Goal: Complete application form: Complete application form

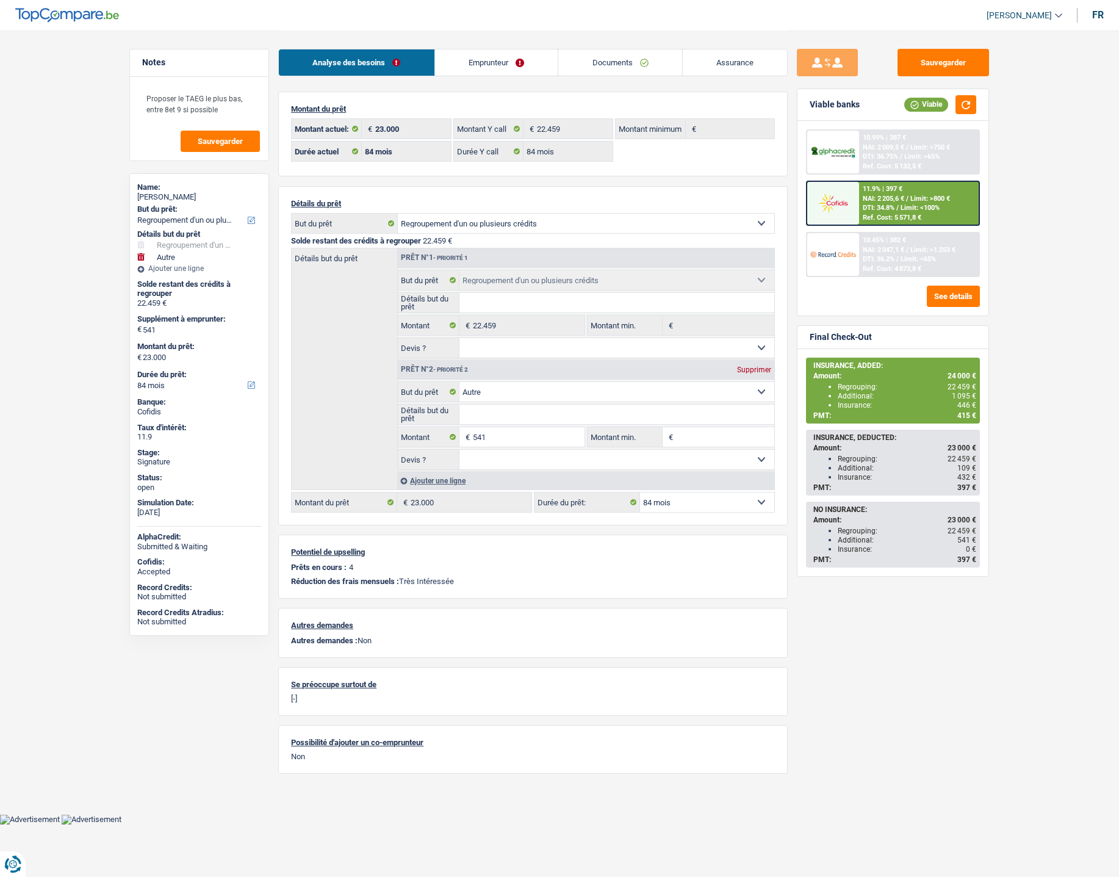
select select "refinancing"
select select "other"
select select "84"
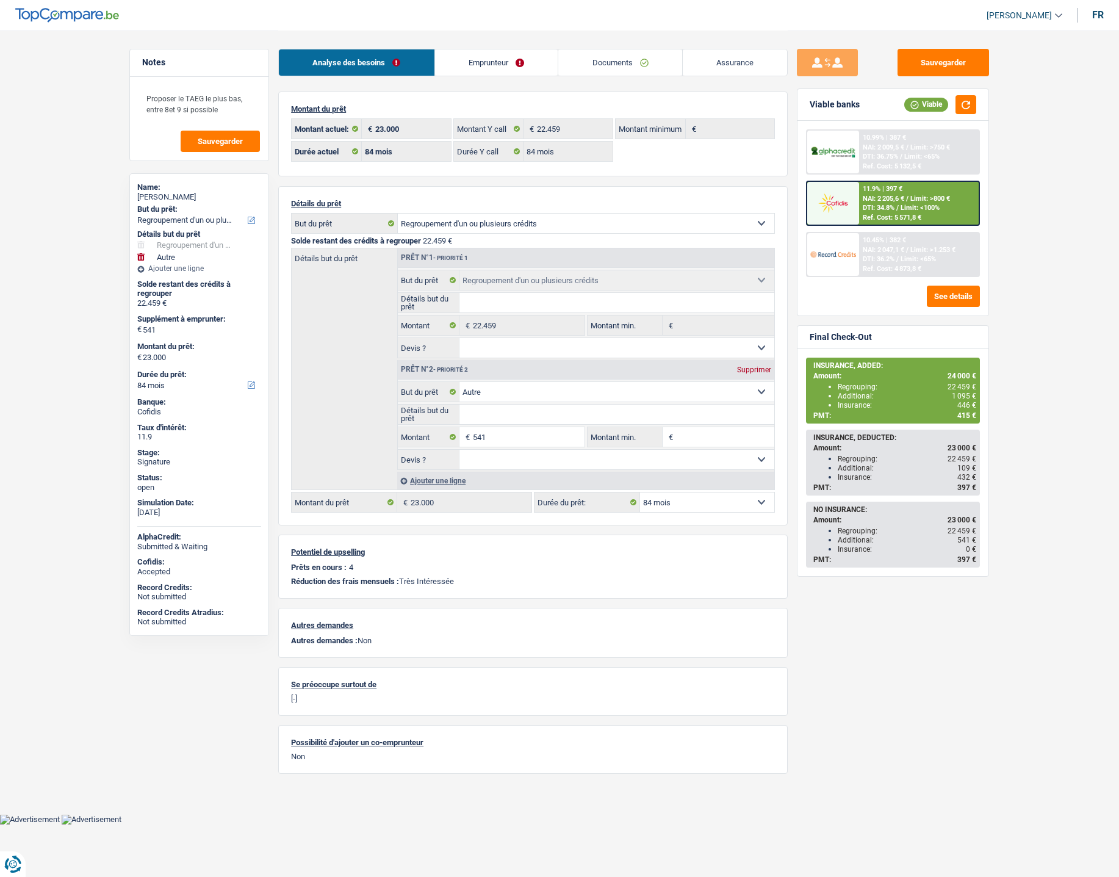
select select "84"
select select "refinancing"
select select "other"
select select "84"
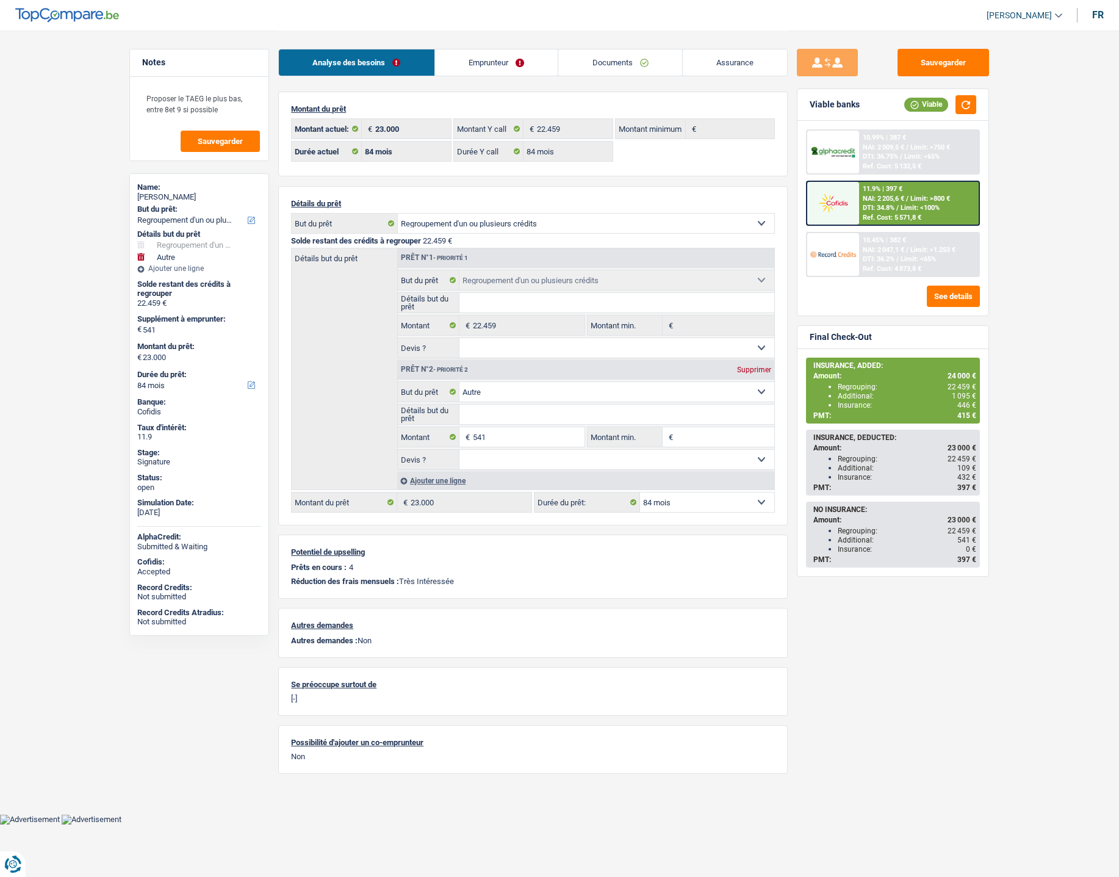
select select "32"
select select "married"
click at [497, 62] on link "Emprunteur" at bounding box center [496, 62] width 123 height 26
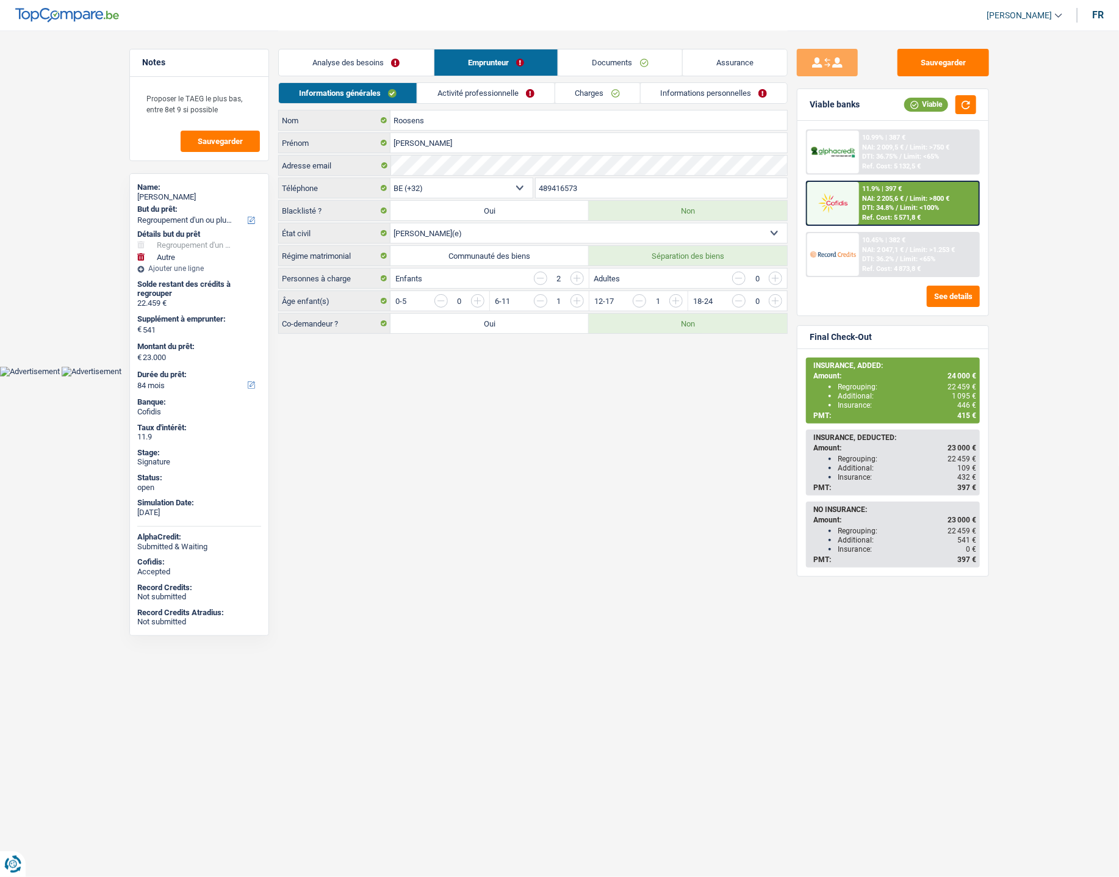
click at [505, 92] on link "Activité professionnelle" at bounding box center [485, 93] width 137 height 20
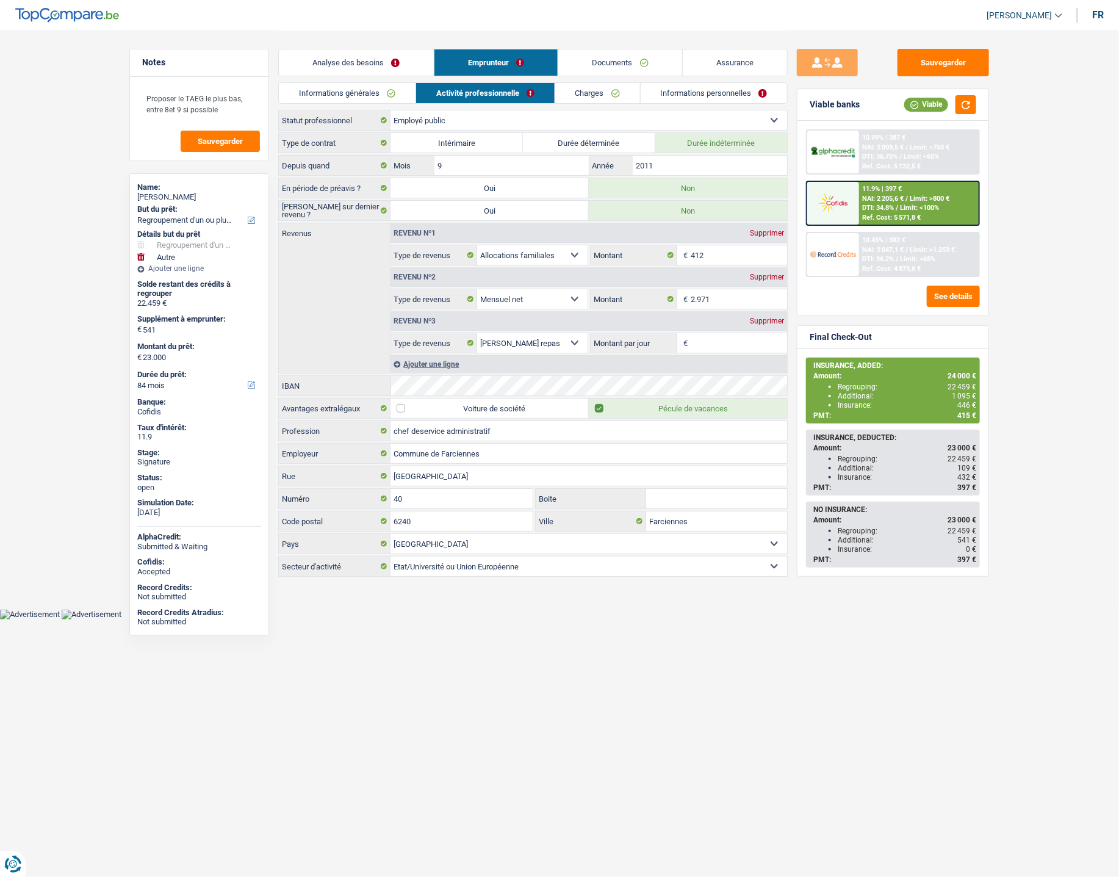
click at [613, 93] on link "Charges" at bounding box center [597, 93] width 85 height 20
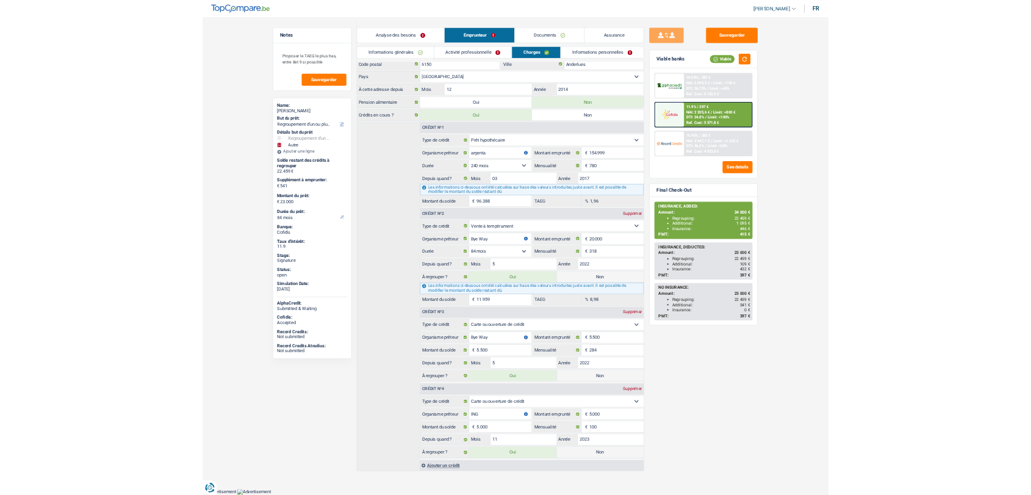
scroll to position [69, 0]
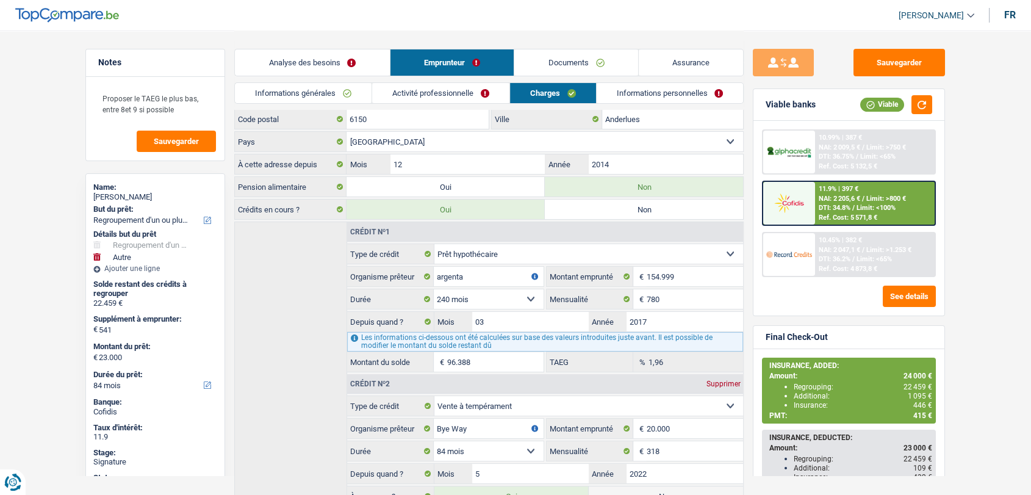
click at [547, 68] on link "Documents" at bounding box center [576, 62] width 124 height 26
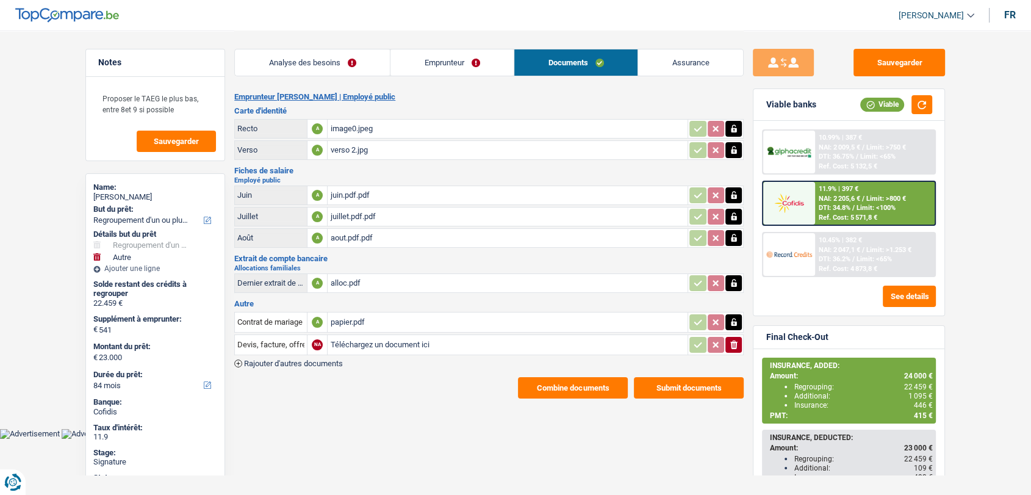
scroll to position [0, 0]
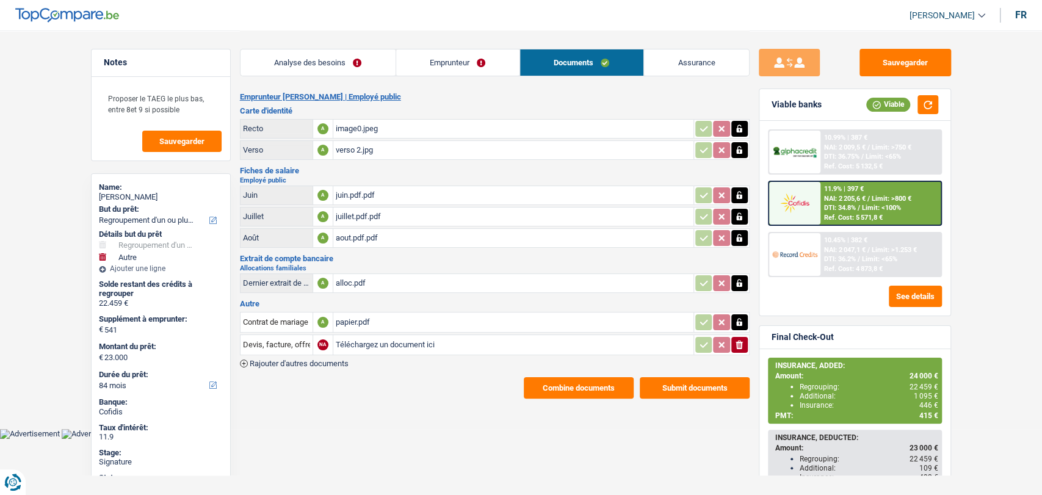
click at [353, 214] on div "juillet.pdf.pdf" at bounding box center [513, 216] width 355 height 18
click at [434, 57] on link "Emprunteur" at bounding box center [457, 62] width 123 height 26
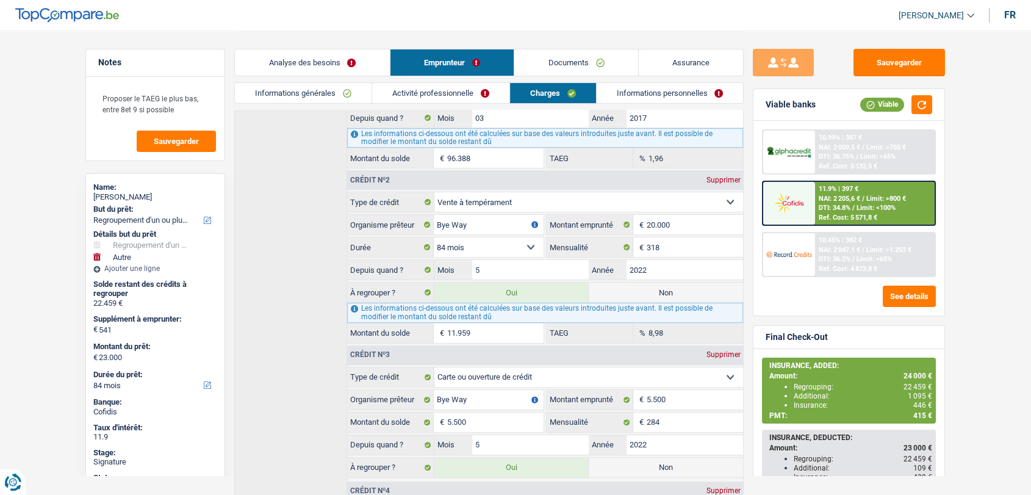
scroll to position [276, 0]
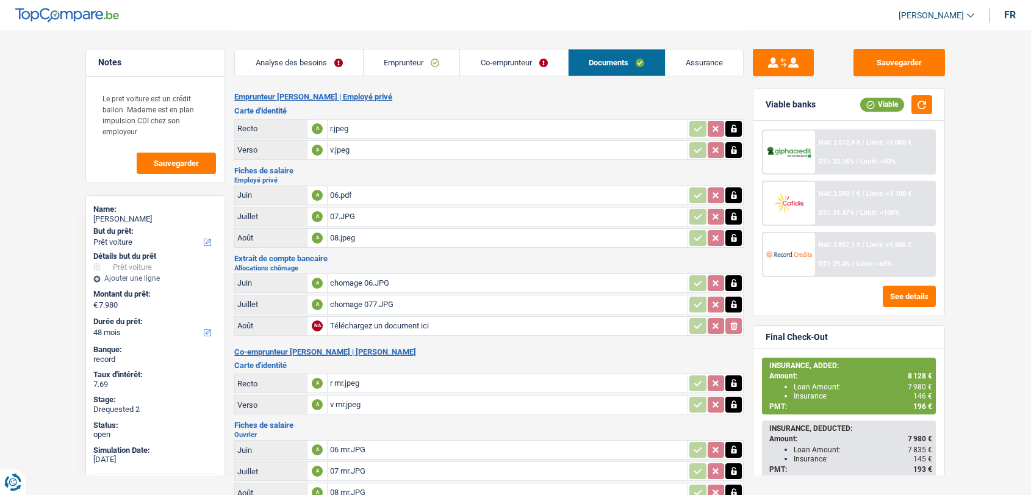
select select "car"
select select "48"
click at [347, 230] on div "08.jpeg" at bounding box center [507, 238] width 355 height 18
click at [351, 237] on div "08.jpeg" at bounding box center [507, 238] width 355 height 18
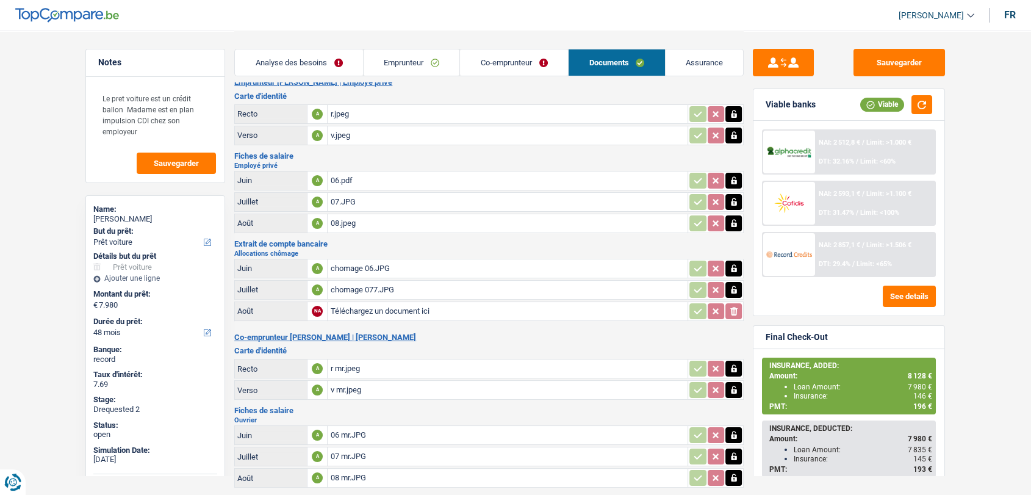
scroll to position [15, 0]
click at [359, 285] on div "chomage 077.JPG" at bounding box center [507, 289] width 355 height 18
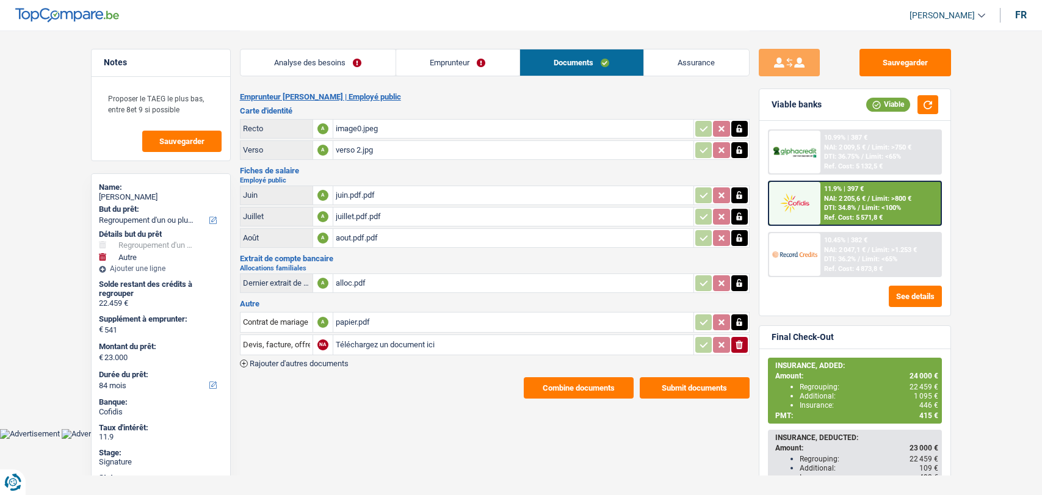
select select "refinancing"
select select "other"
select select "84"
click at [372, 342] on input "Téléchargez un document ici" at bounding box center [513, 345] width 355 height 18
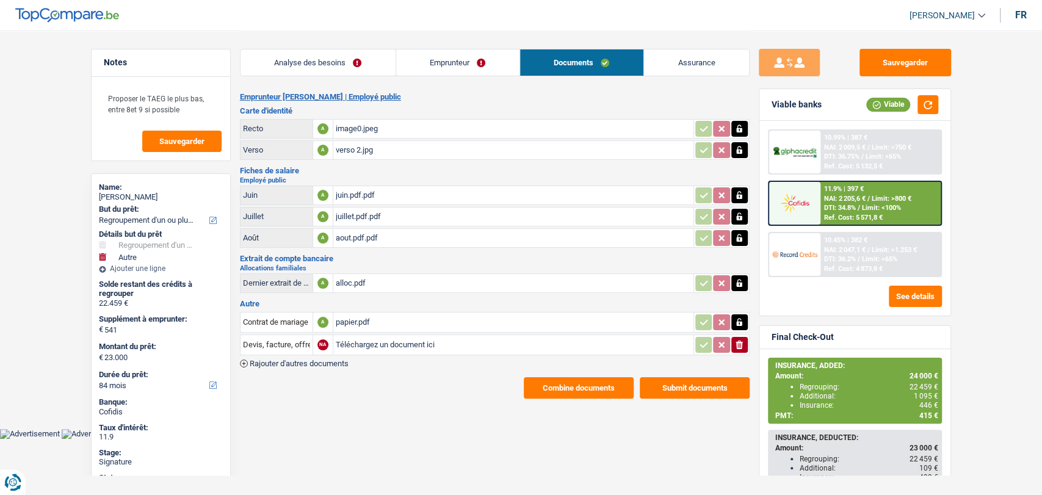
type input "C:\fakepath\Relevé carte BuyWay Roosens.pdf"
click at [292, 335] on input "Devis, facture, offre, bon de commande" at bounding box center [276, 345] width 67 height 20
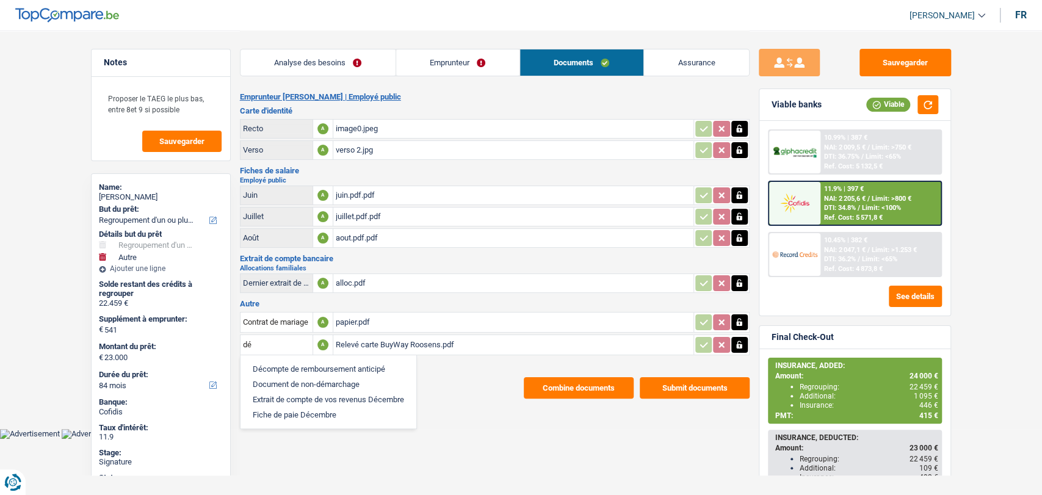
click at [292, 366] on li "Décompte de remboursement anticipé" at bounding box center [329, 368] width 164 height 15
type input "Décompte de remboursement anticipé"
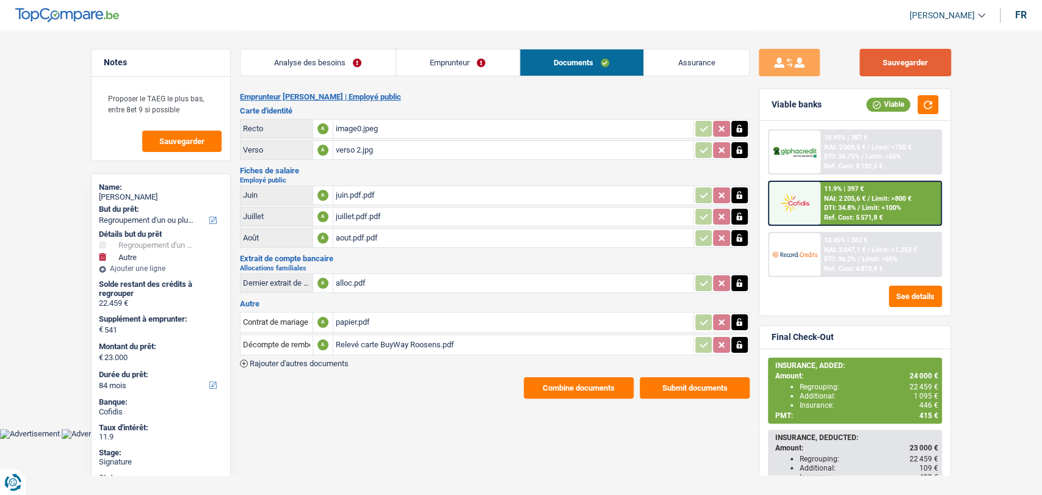
click at [900, 56] on button "Sauvegarder" at bounding box center [905, 62] width 92 height 27
click at [912, 56] on button "Sauvegarder" at bounding box center [905, 62] width 92 height 27
click at [924, 61] on button "Sauvegarder" at bounding box center [905, 62] width 92 height 27
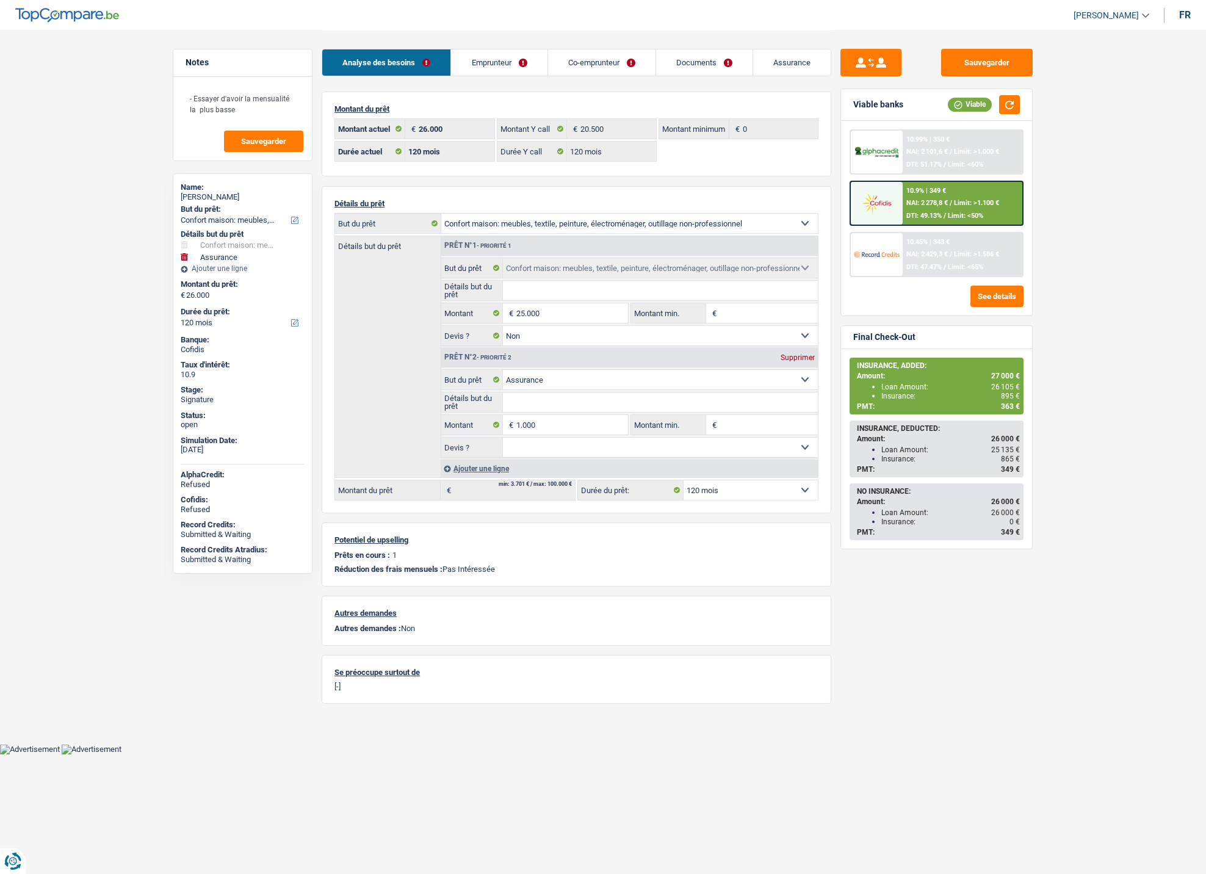
select select "household"
select select "insurance"
select select "120"
click at [710, 63] on link "Documents" at bounding box center [704, 62] width 96 height 26
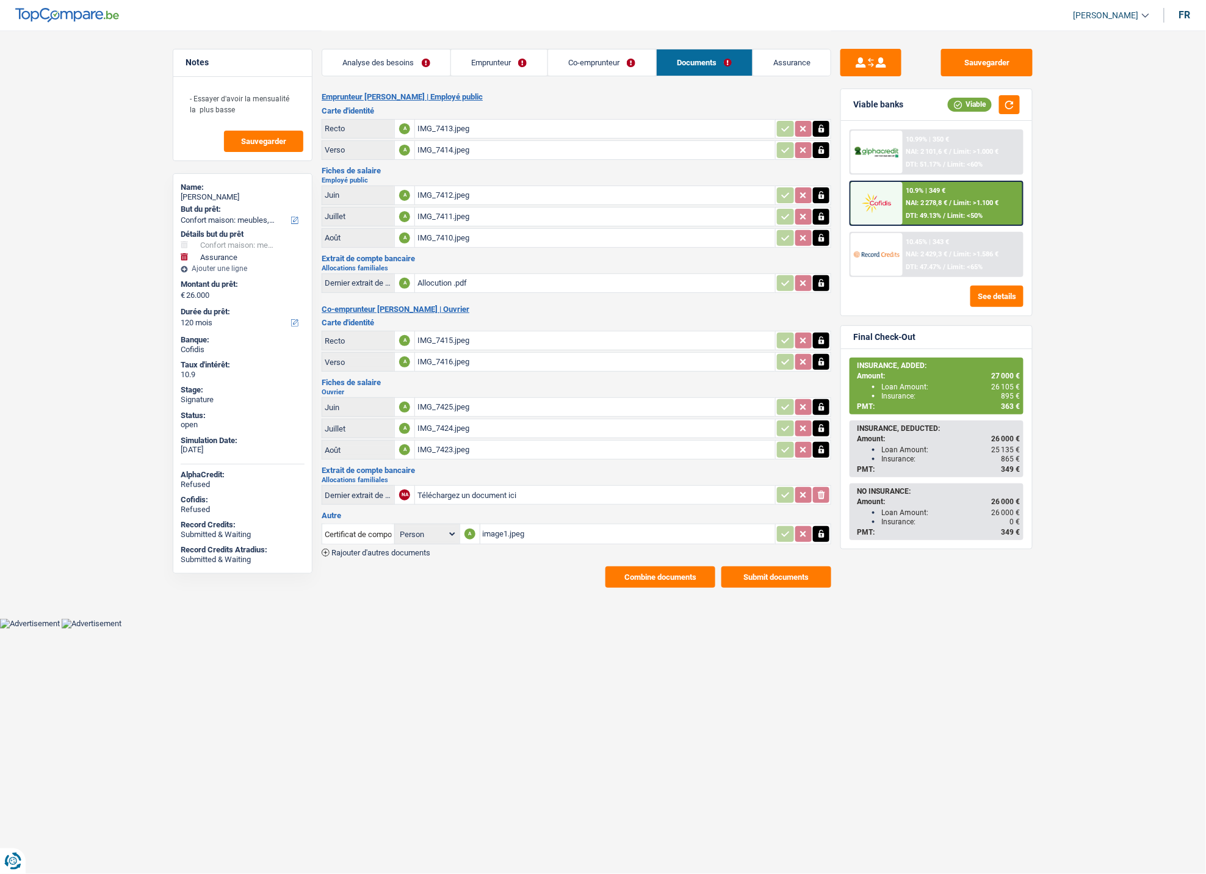
click at [499, 61] on link "Emprunteur" at bounding box center [499, 62] width 96 height 26
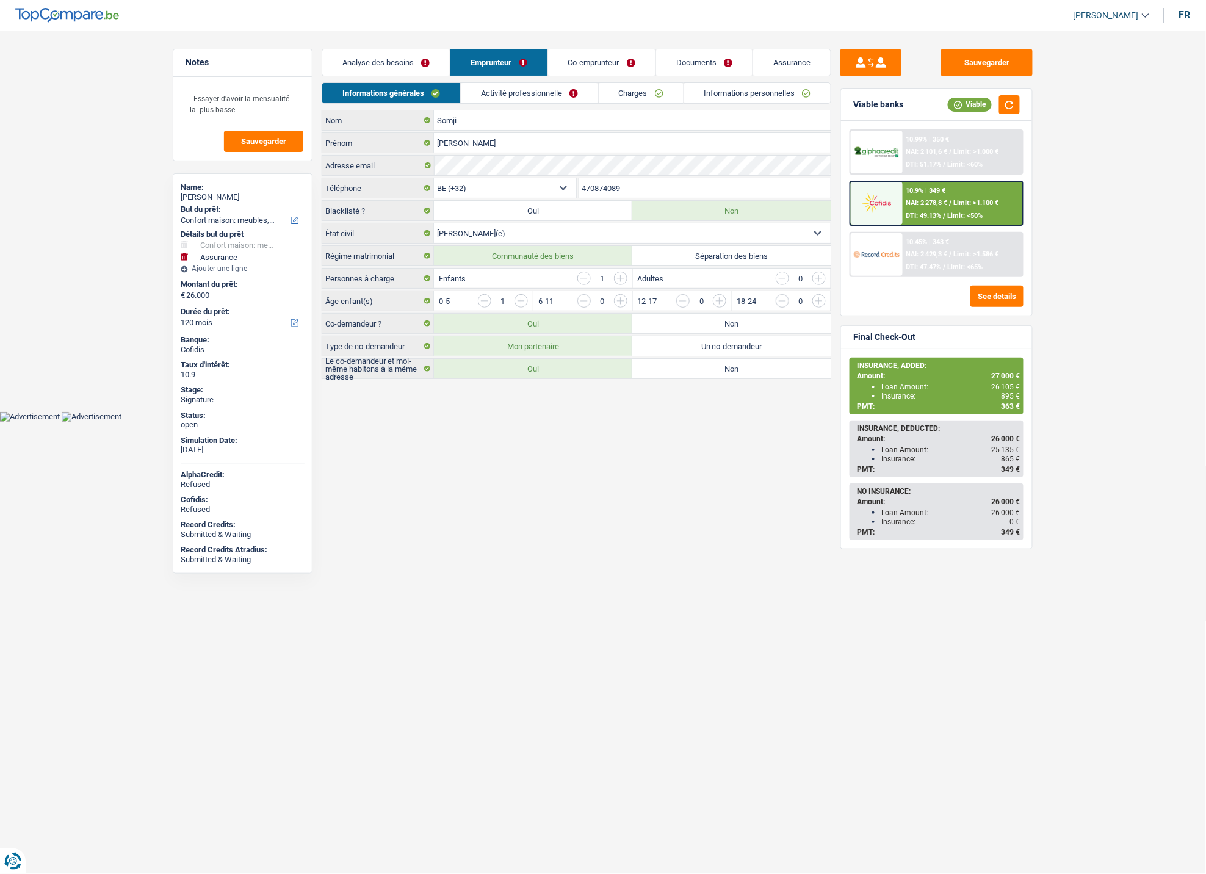
click at [766, 89] on link "Informations personnelles" at bounding box center [757, 93] width 147 height 20
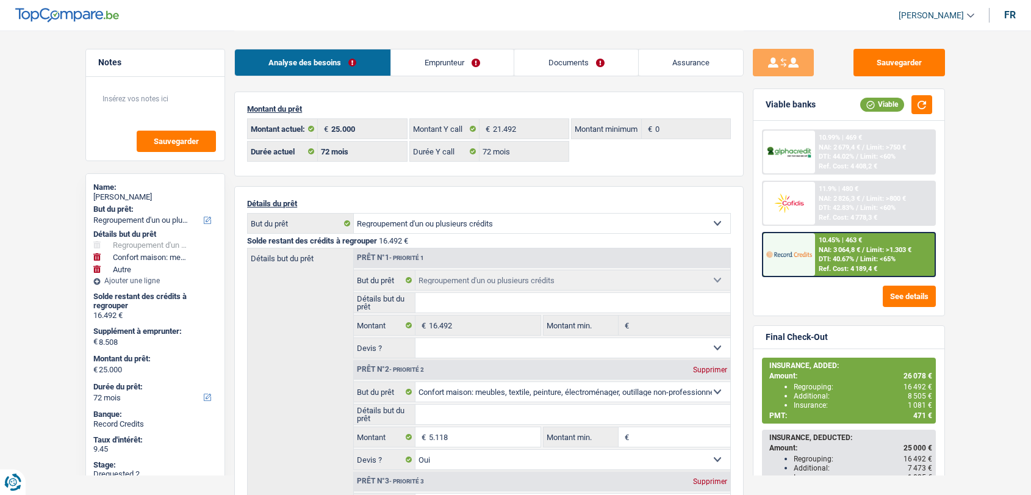
select select "refinancing"
select select "household"
select select "other"
select select "72"
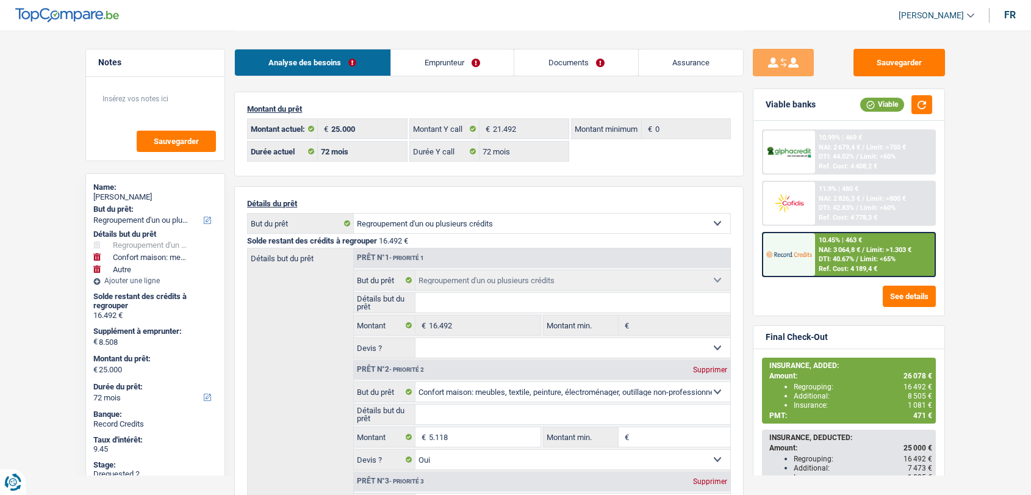
select select "72"
select select "refinancing"
select select "household"
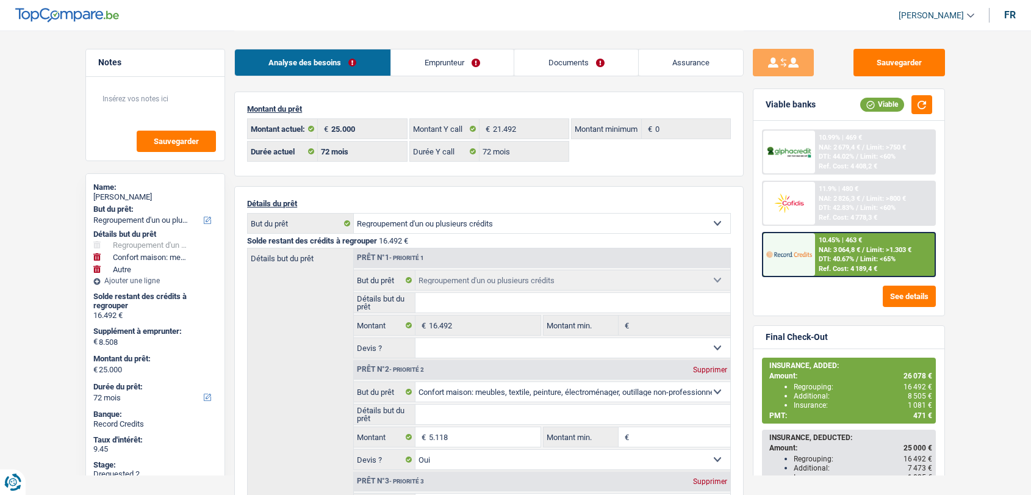
select select "yes"
select select "other"
select select "72"
click at [449, 59] on link "Emprunteur" at bounding box center [452, 62] width 123 height 26
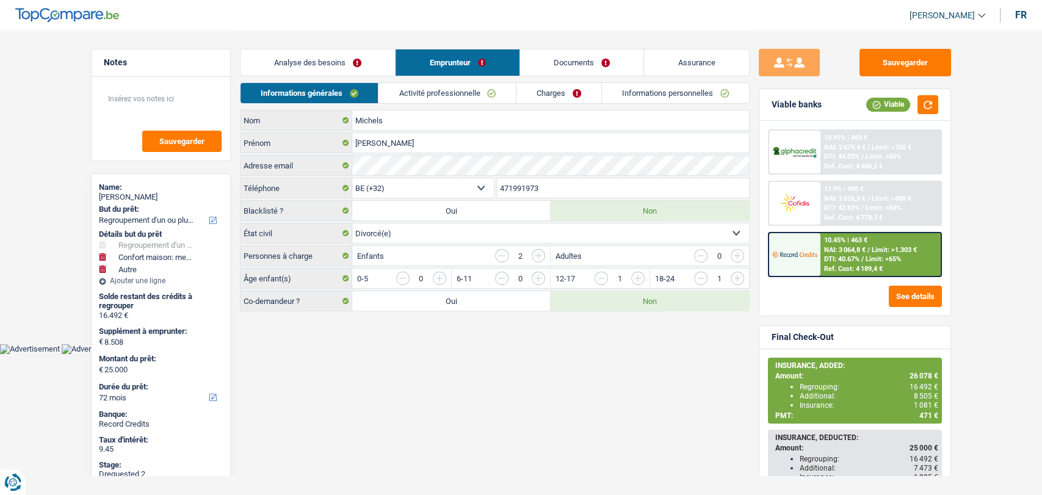
click at [327, 63] on link "Analyse des besoins" at bounding box center [317, 62] width 155 height 26
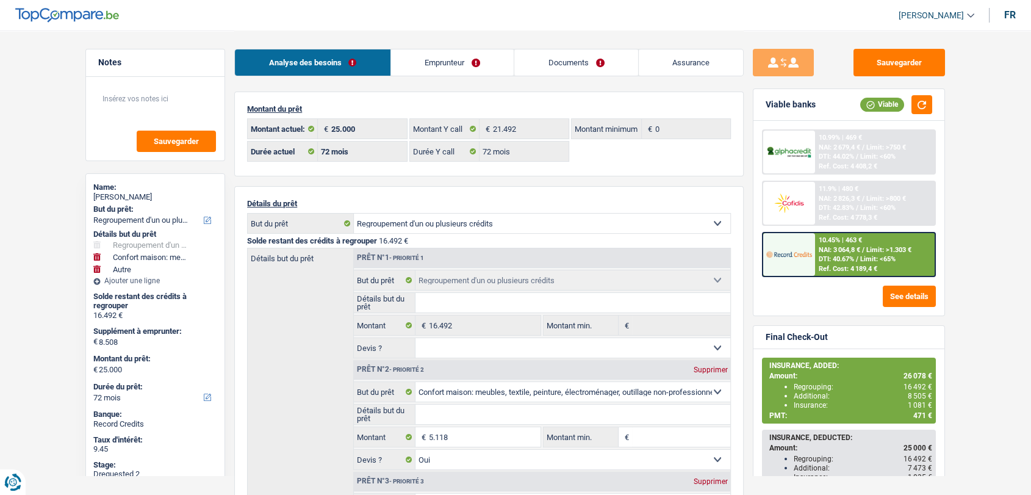
click at [815, 263] on div "10.45% | 463 € NAI: 3 064,8 € / Limit: >1.303 € DTI: 40.67% / Limit: <65% Ref. …" at bounding box center [875, 254] width 120 height 43
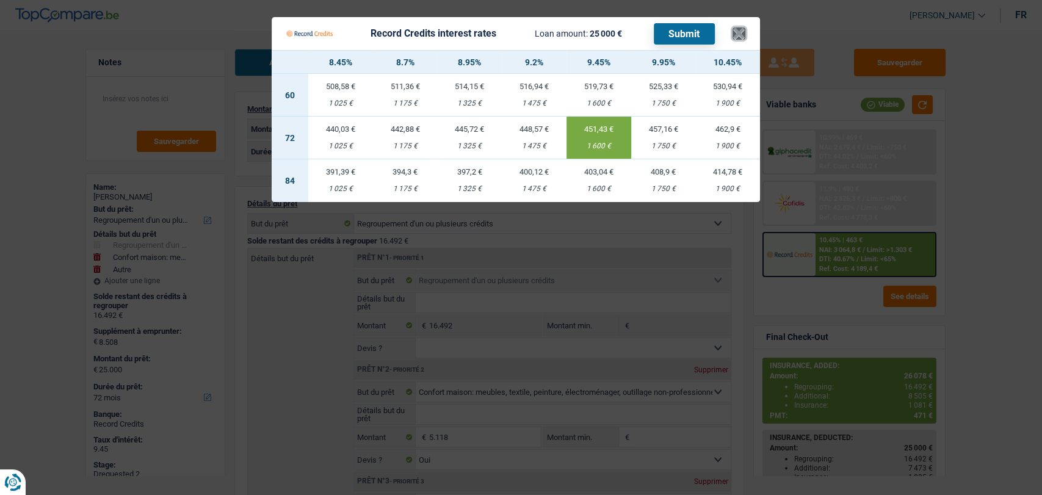
click at [735, 30] on button "×" at bounding box center [738, 33] width 13 height 12
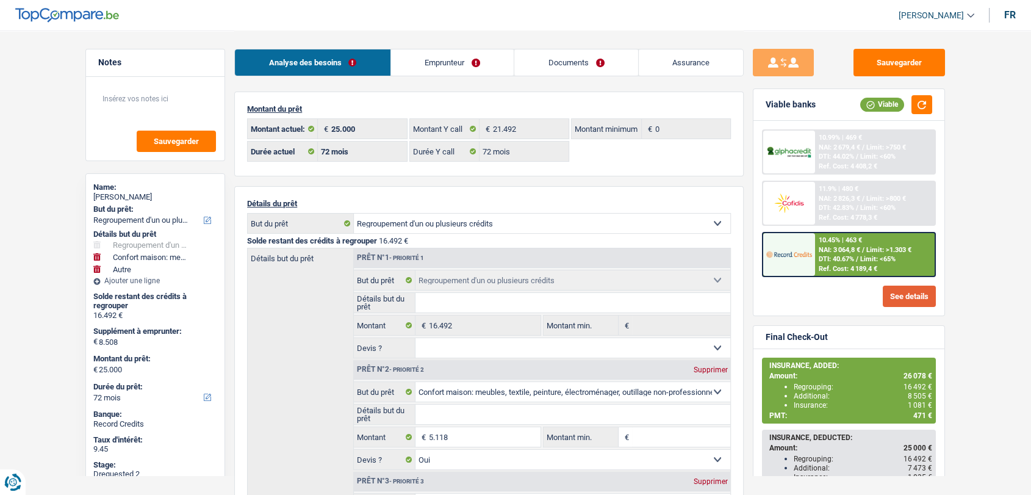
click at [907, 294] on button "See details" at bounding box center [909, 296] width 53 height 21
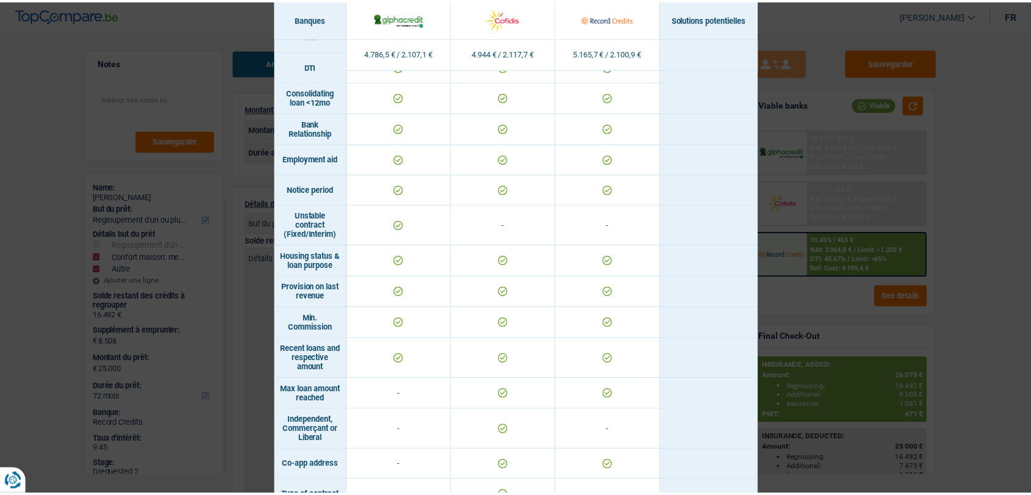
scroll to position [697, 0]
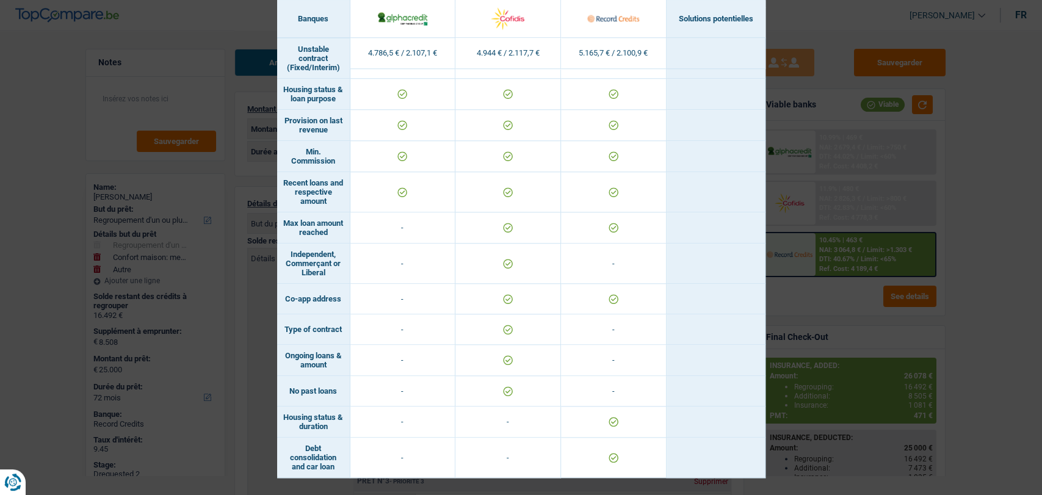
click at [804, 15] on div "Banks conditions × Banques Solutions potentielles Revenus / Charges 4.786,5 € /…" at bounding box center [521, 247] width 1042 height 495
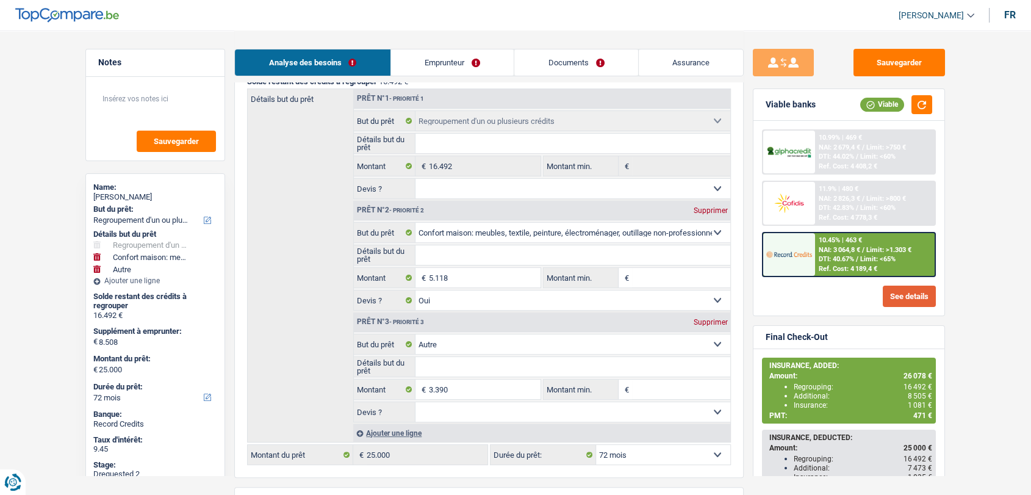
scroll to position [135, 0]
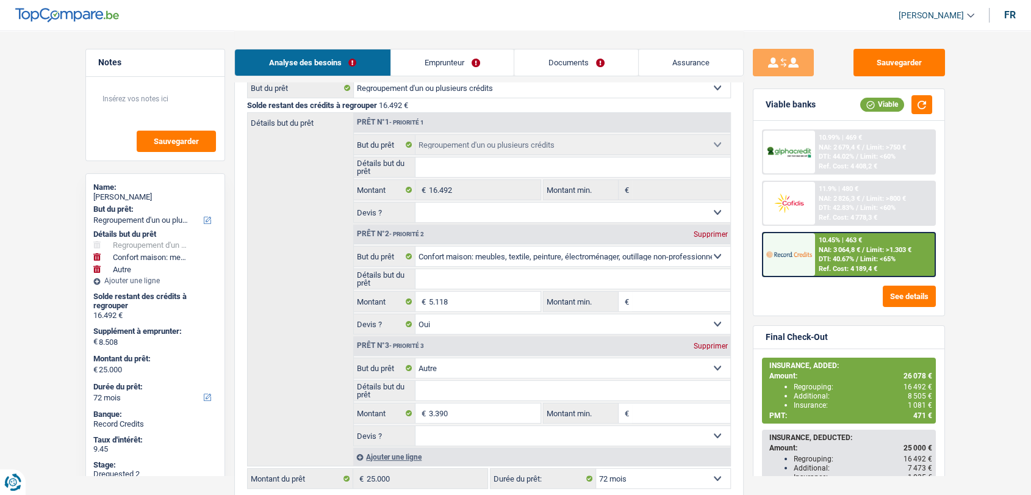
click at [37, 279] on main "Notes Sauvegarder Name: Carole Michels But du prêt: Confort maison: meubles, te…" at bounding box center [515, 328] width 1031 height 926
click at [450, 68] on link "Emprunteur" at bounding box center [452, 62] width 123 height 26
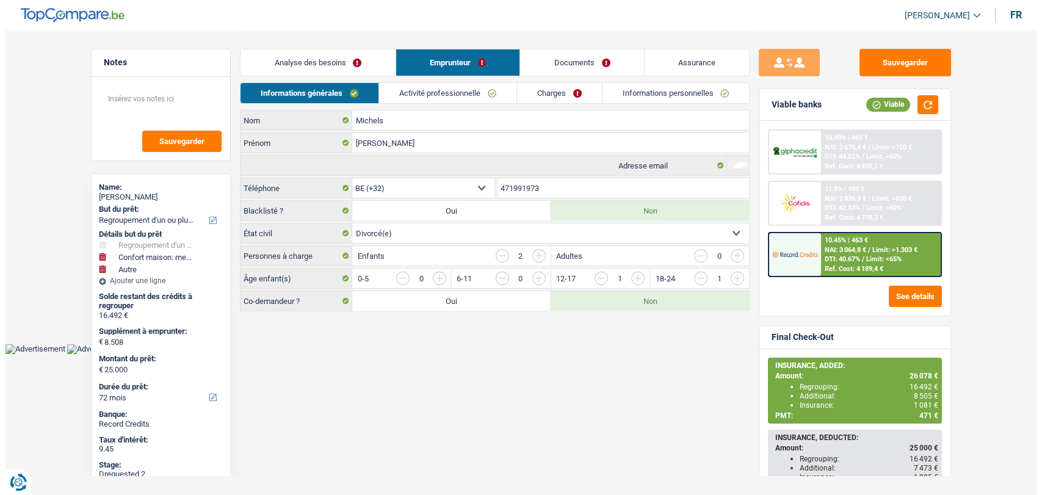
scroll to position [0, 0]
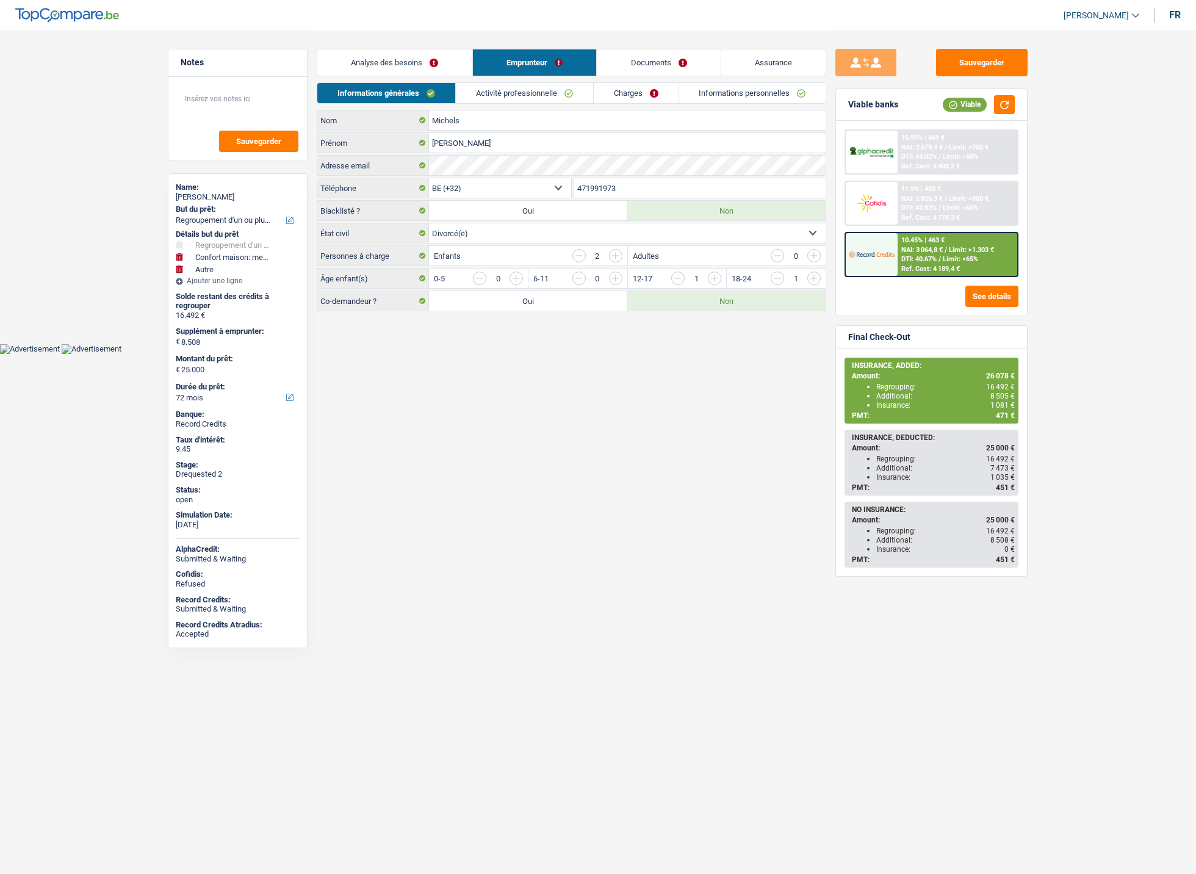
select select "refinancing"
select select "household"
select select "other"
select select "72"
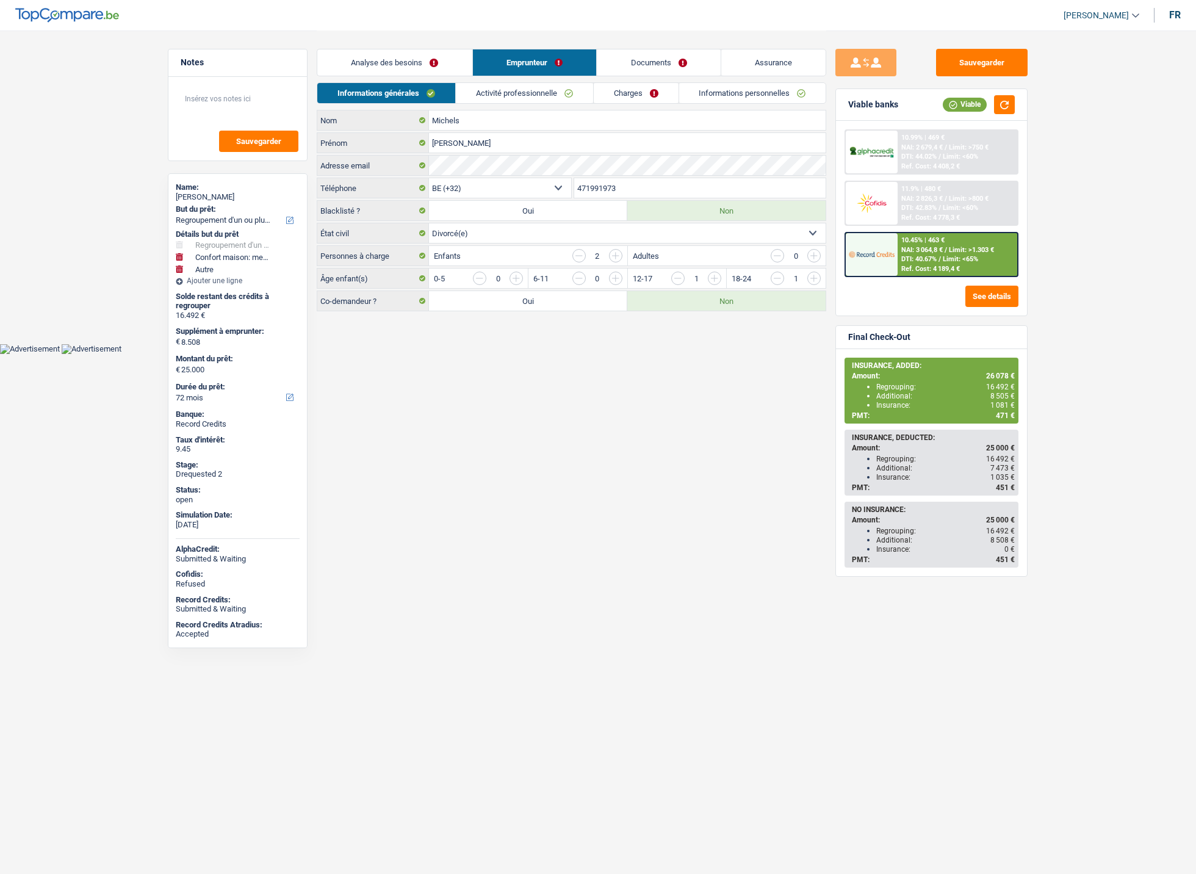
select select "32"
select select "divorced"
select select "ownerWithMortgage"
select select "BE"
select select "mortgage"
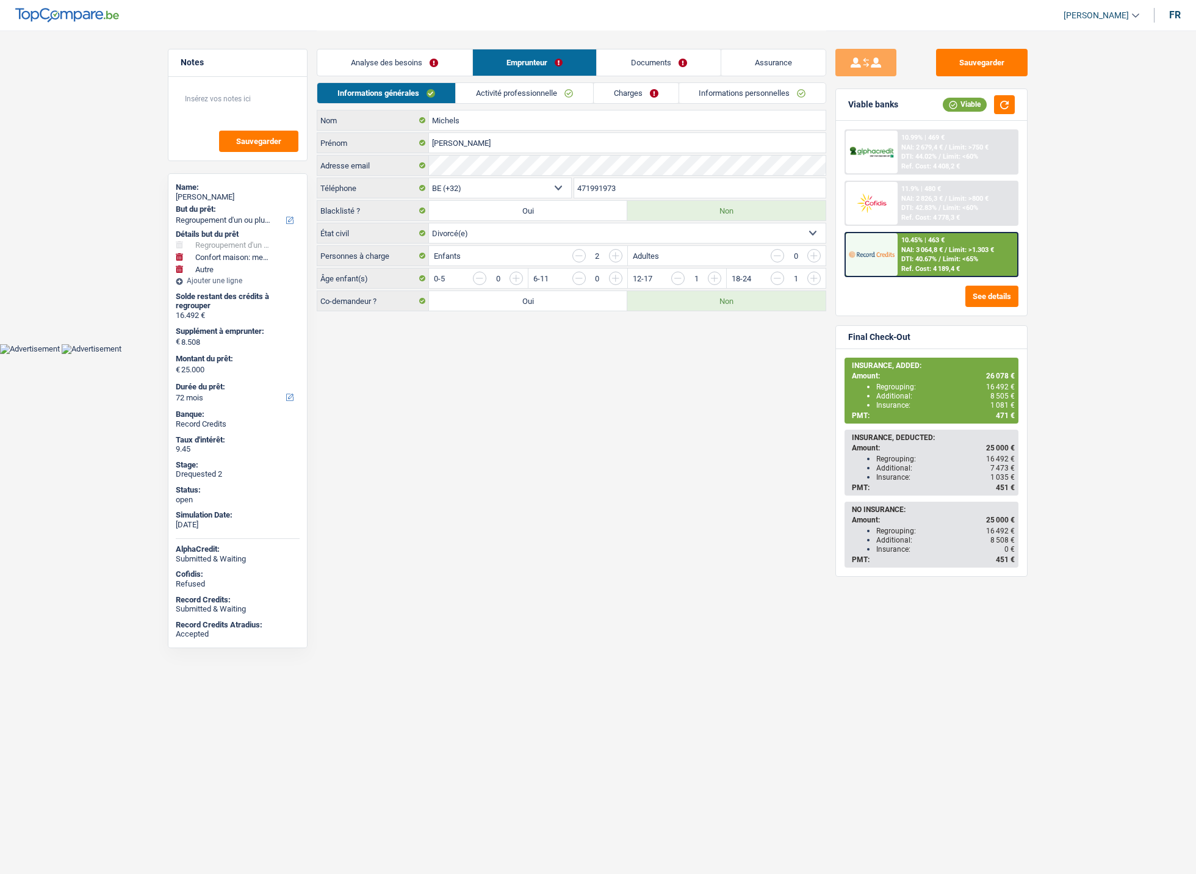
select select "180"
select select "personalLoan"
select select "smallWorks"
select select "84"
select select "personalLoan"
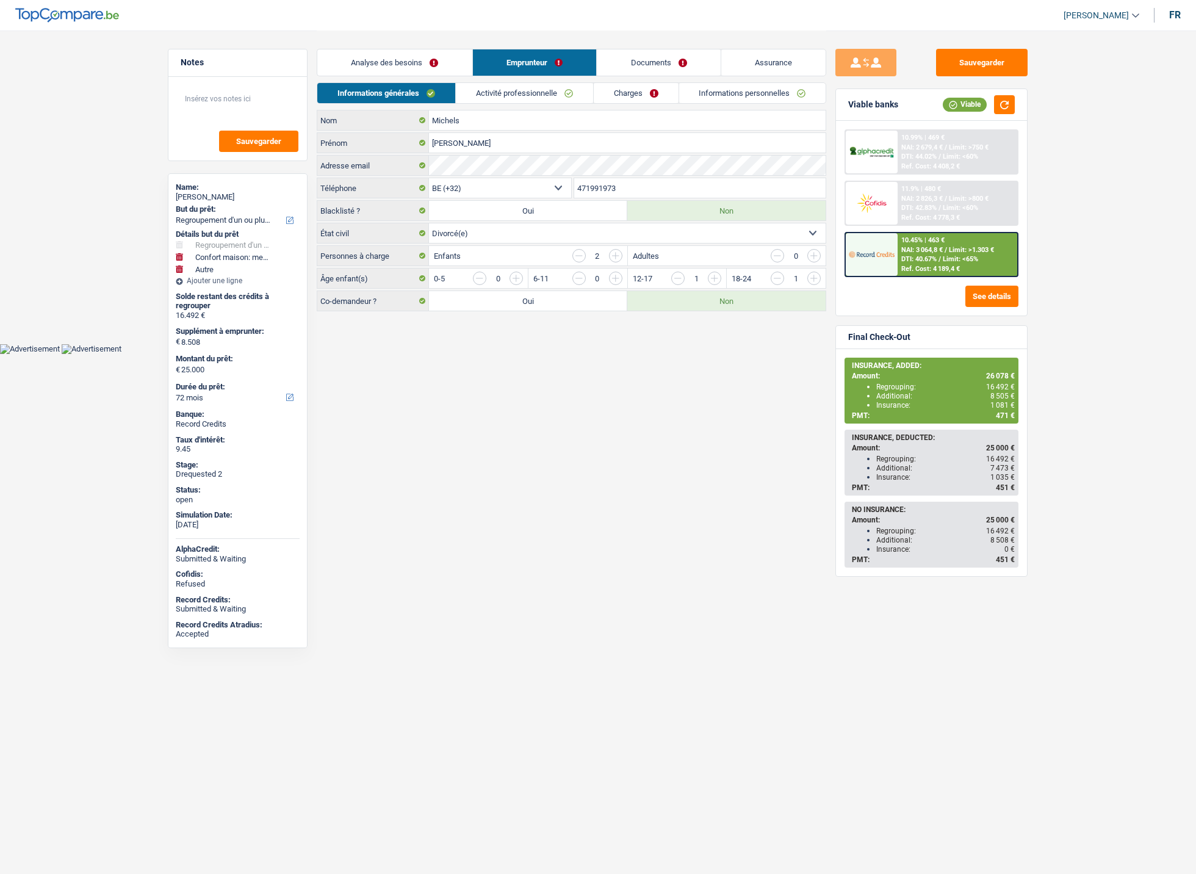
select select "60"
select select "cardOrCredit"
click at [505, 88] on link "Activité professionnelle" at bounding box center [529, 93] width 137 height 20
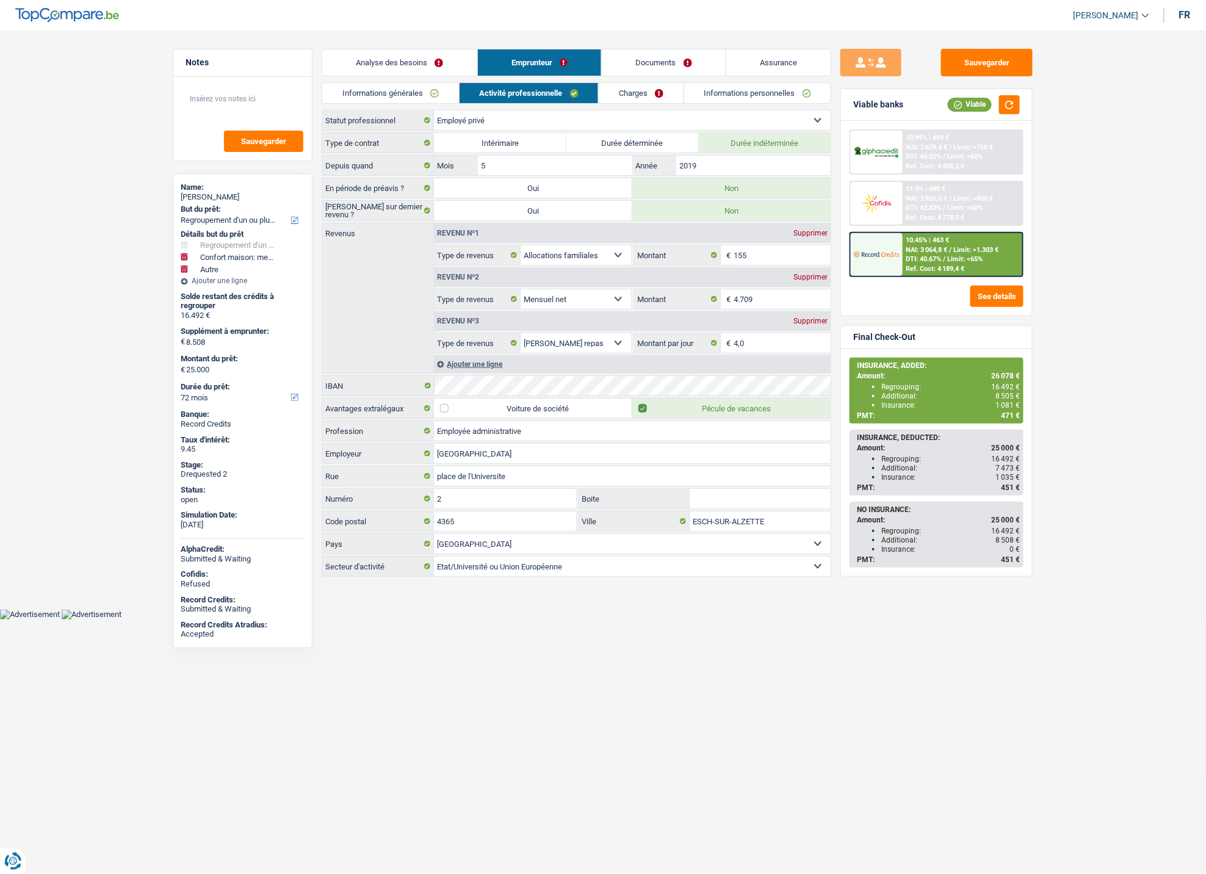
click at [623, 92] on link "Charges" at bounding box center [641, 93] width 85 height 20
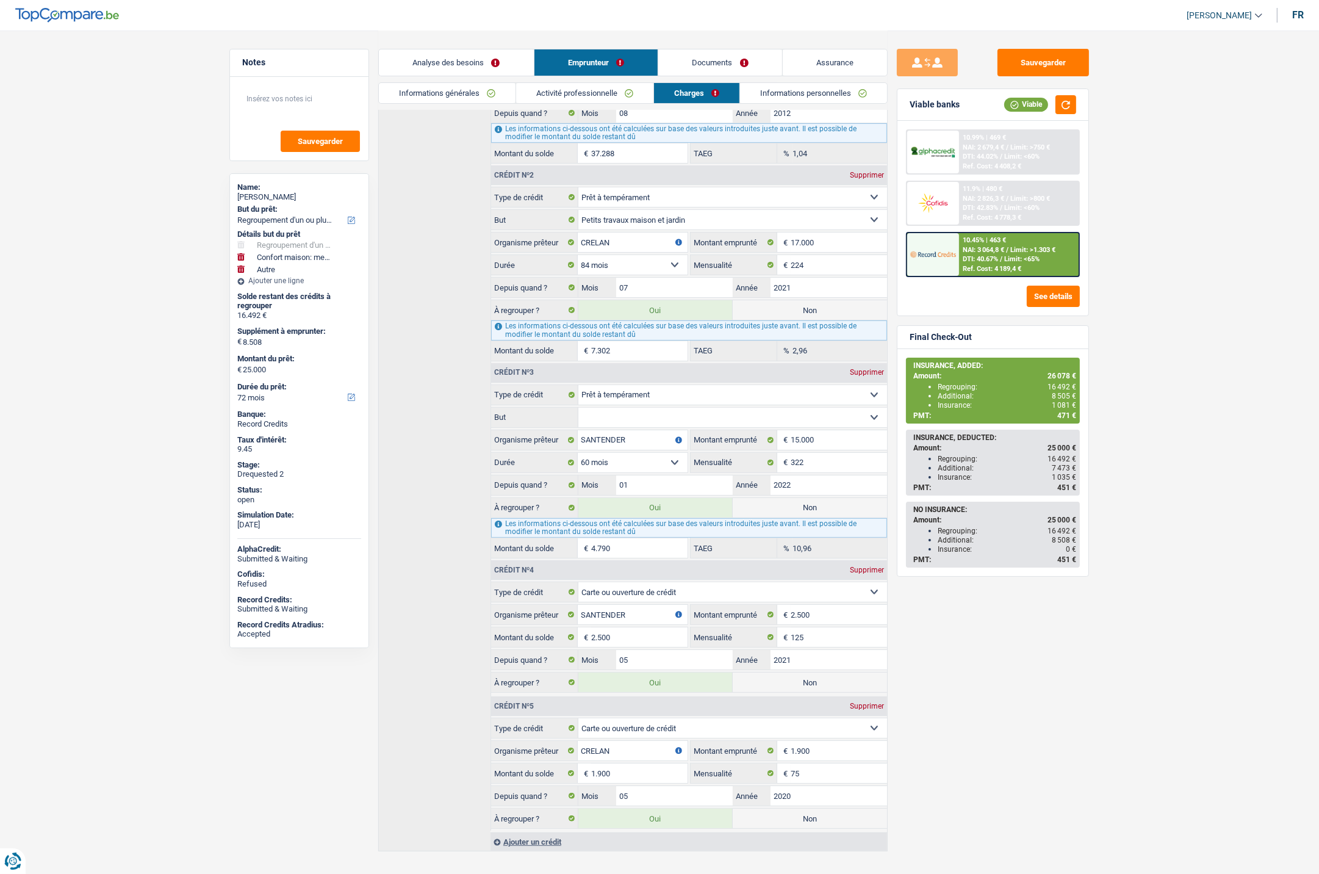
scroll to position [301, 0]
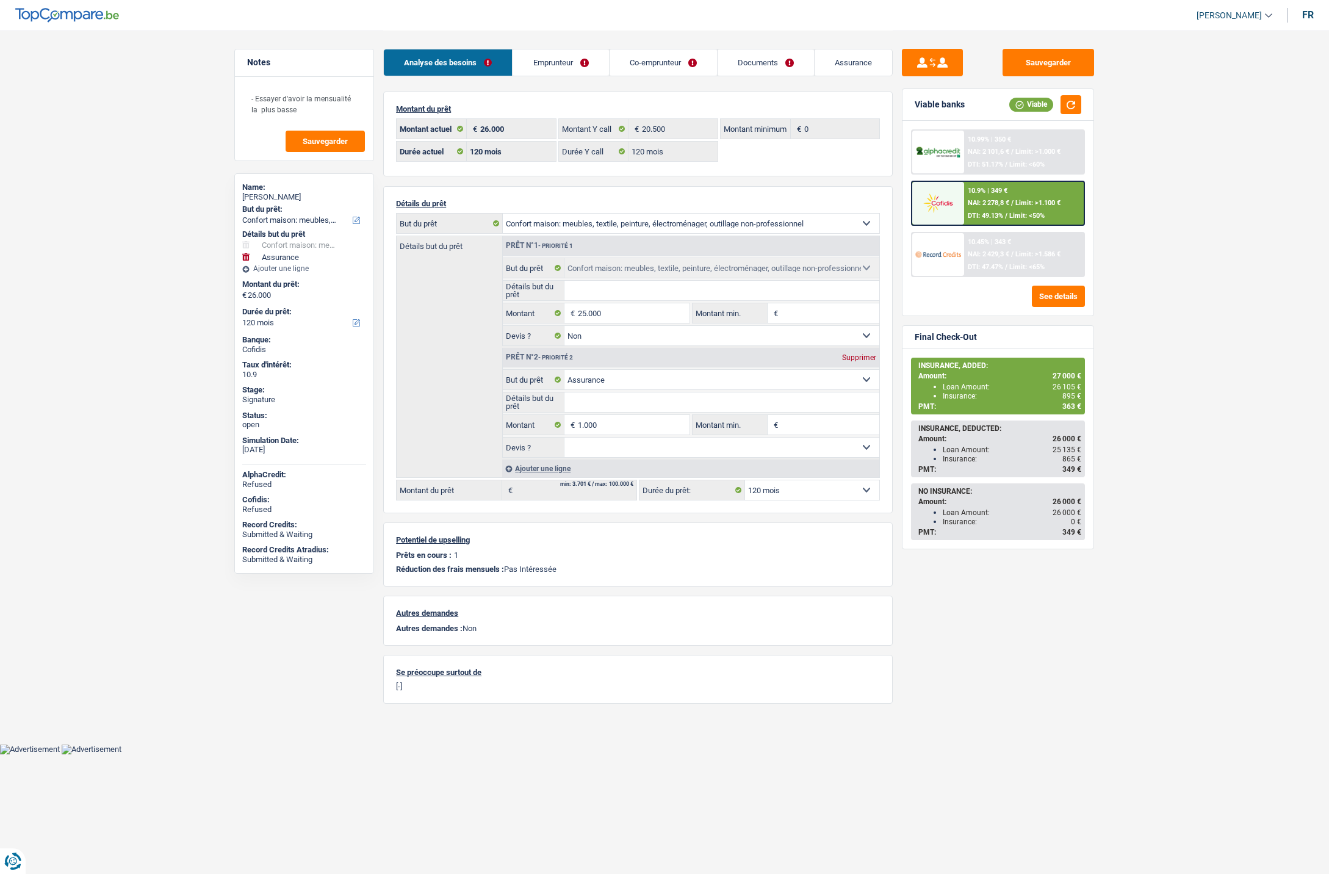
select select "household"
select select "insurance"
select select "120"
drag, startPoint x: 0, startPoint y: 0, endPoint x: 844, endPoint y: 57, distance: 846.4
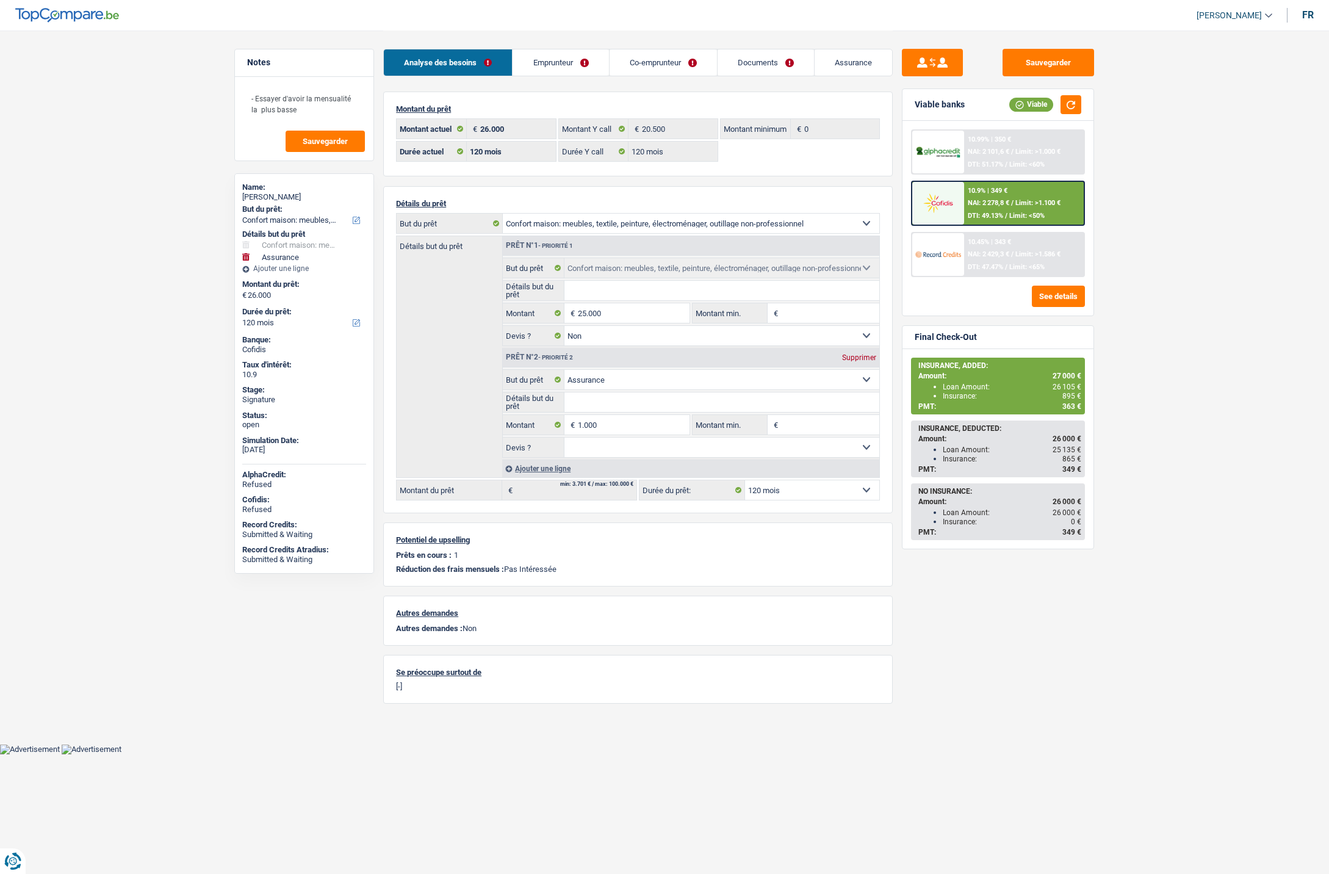
click at [844, 57] on link "Assurance" at bounding box center [853, 62] width 77 height 26
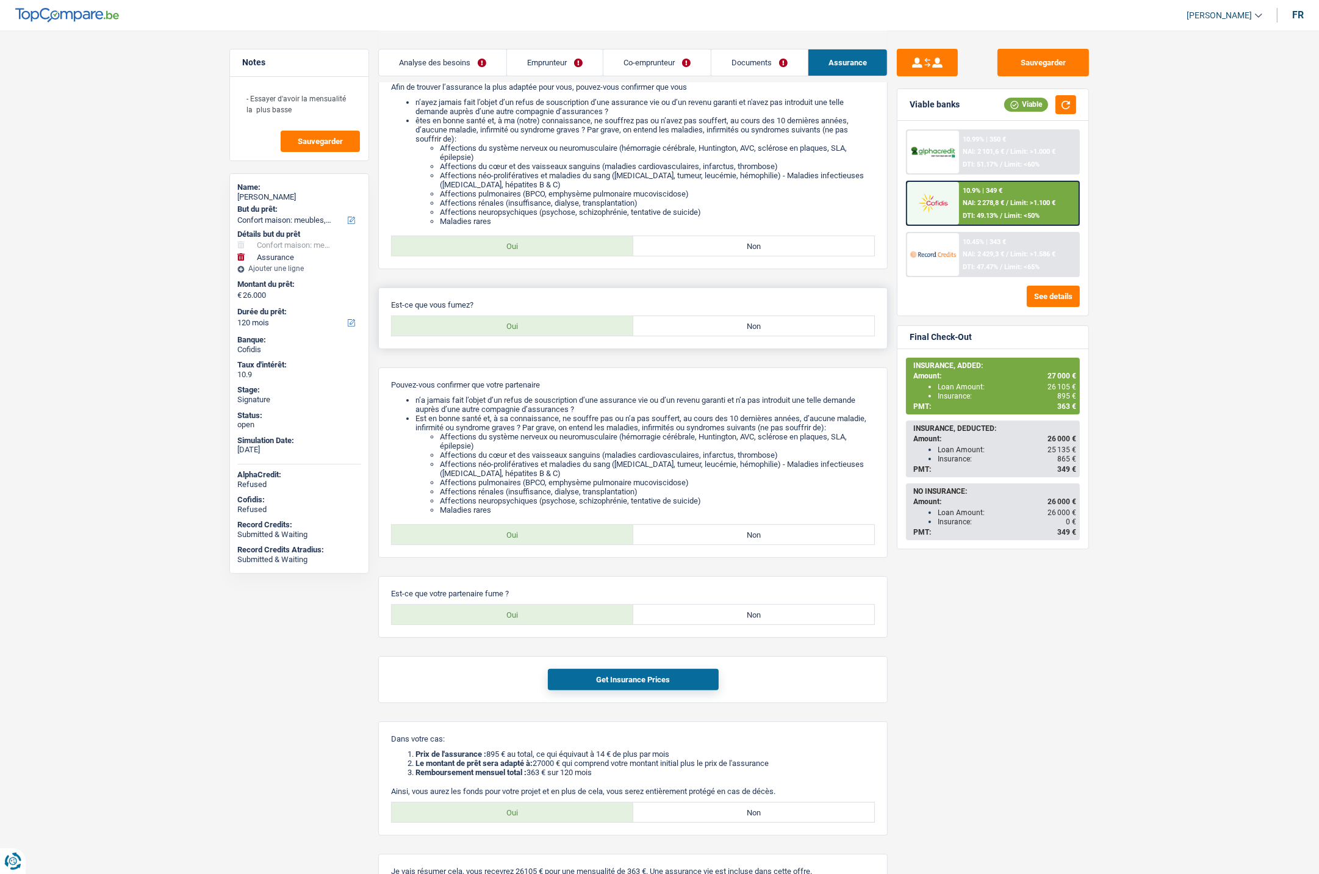
scroll to position [203, 0]
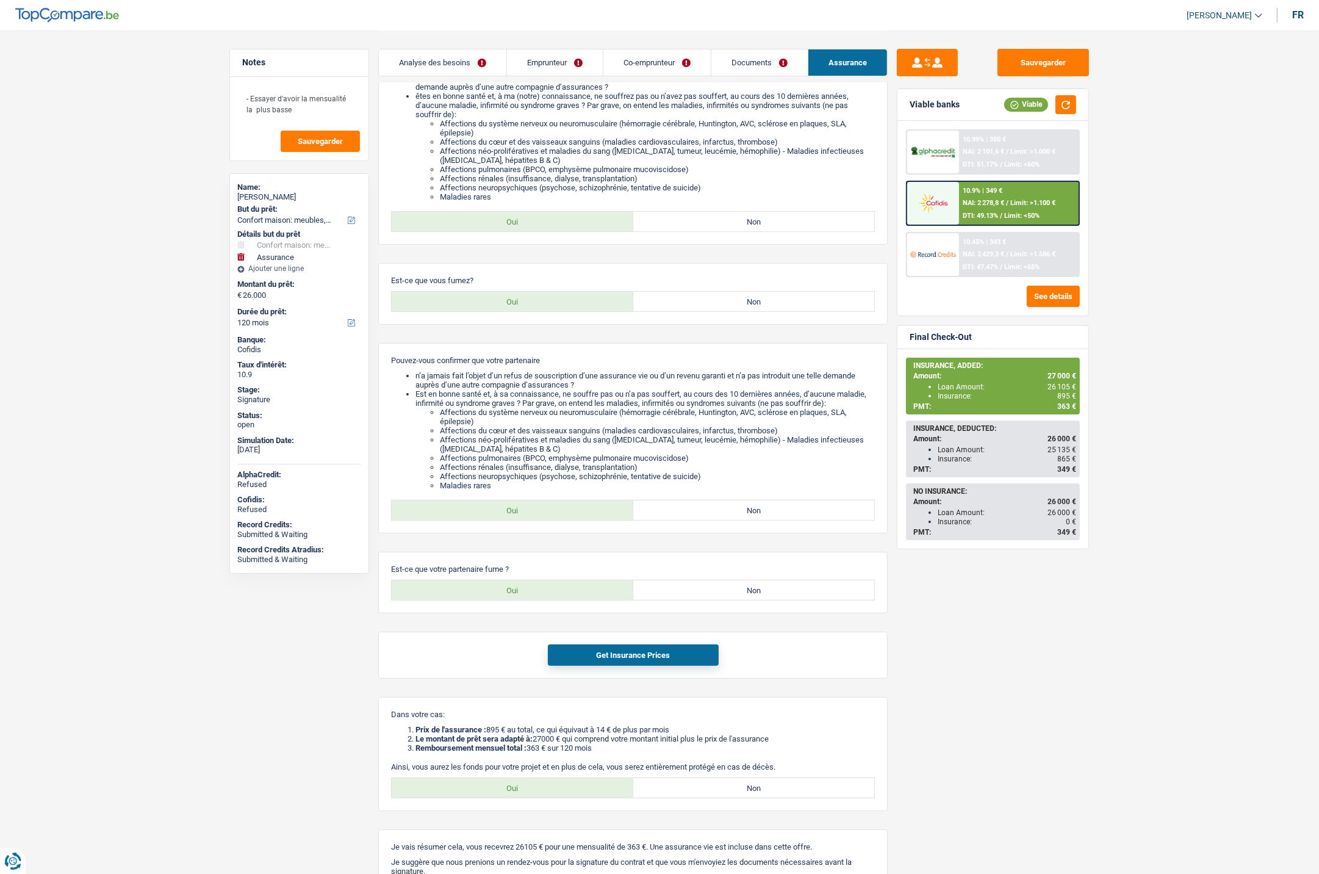
drag, startPoint x: 747, startPoint y: 66, endPoint x: 741, endPoint y: 69, distance: 6.8
click at [747, 66] on link "Documents" at bounding box center [759, 62] width 96 height 26
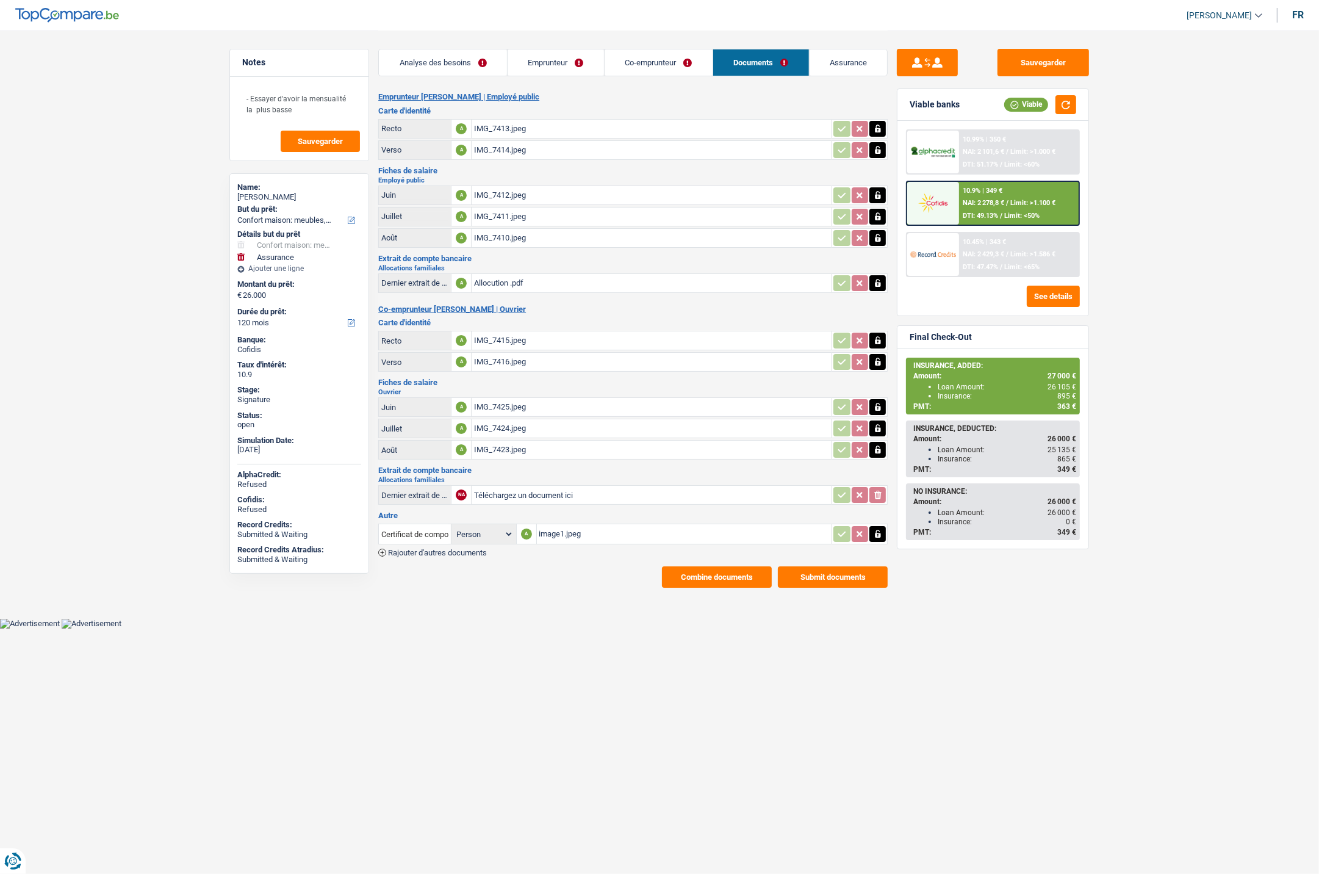
scroll to position [0, 0]
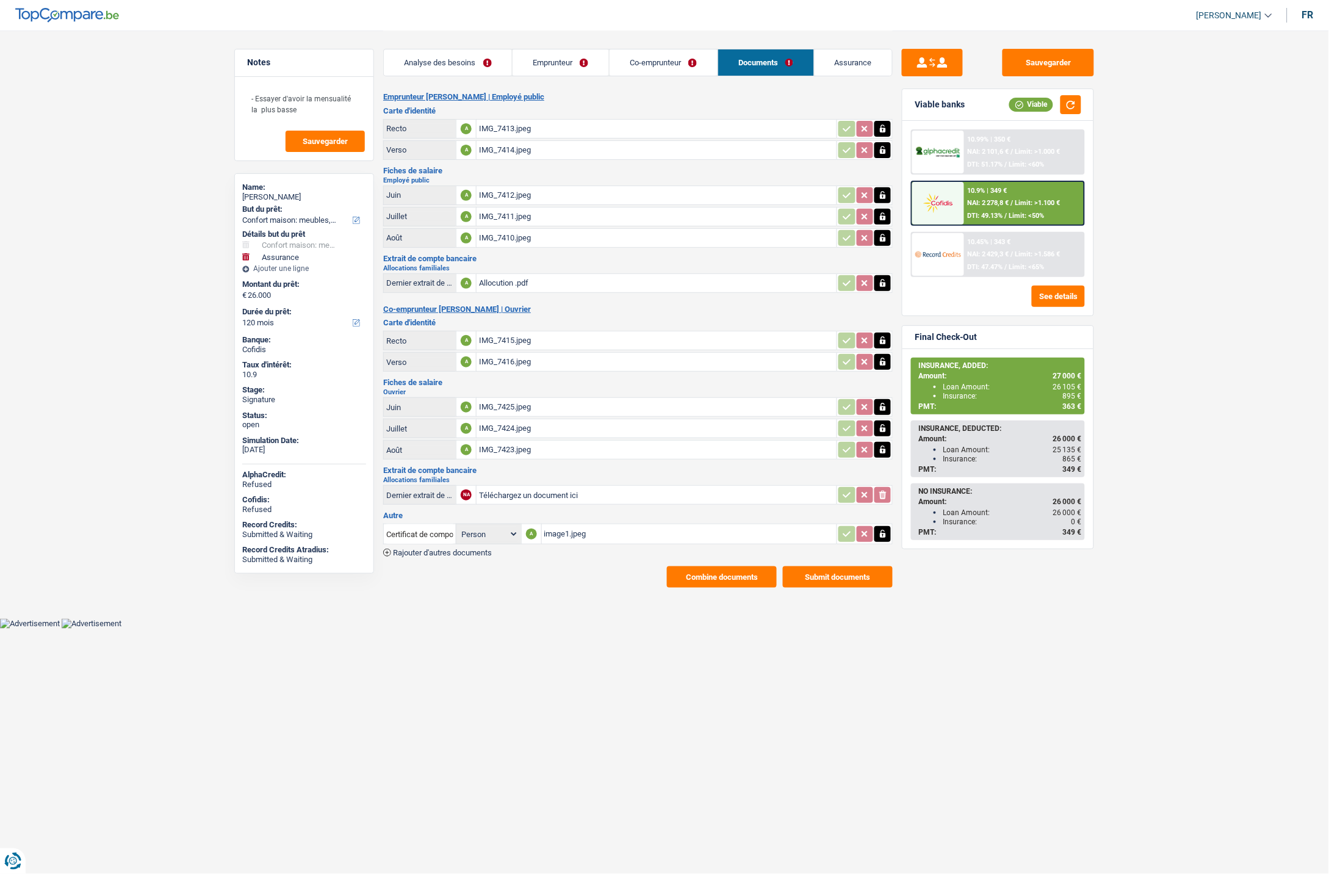
click at [687, 572] on button "Combine documents" at bounding box center [722, 576] width 110 height 21
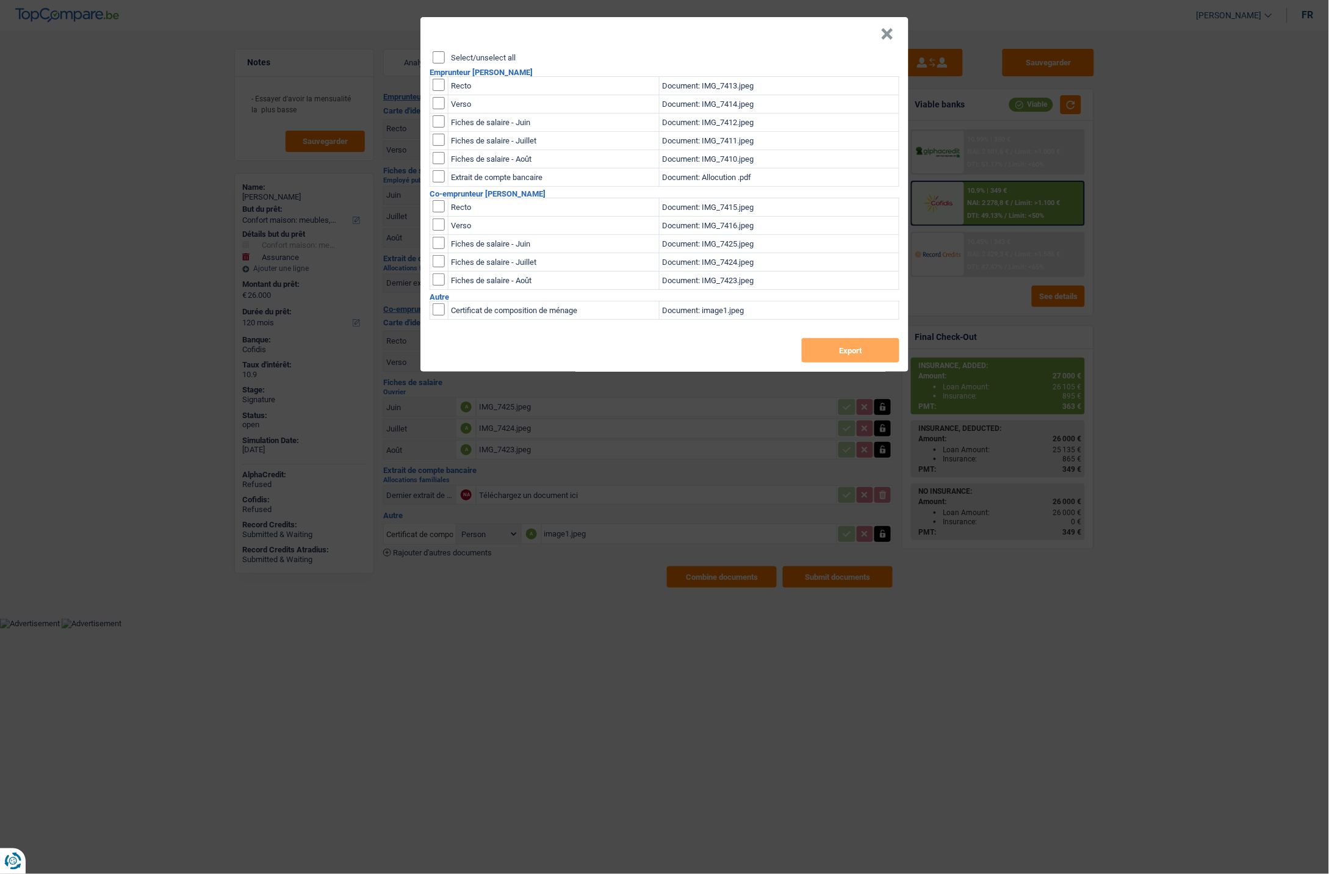
click at [887, 35] on button "×" at bounding box center [887, 34] width 13 height 12
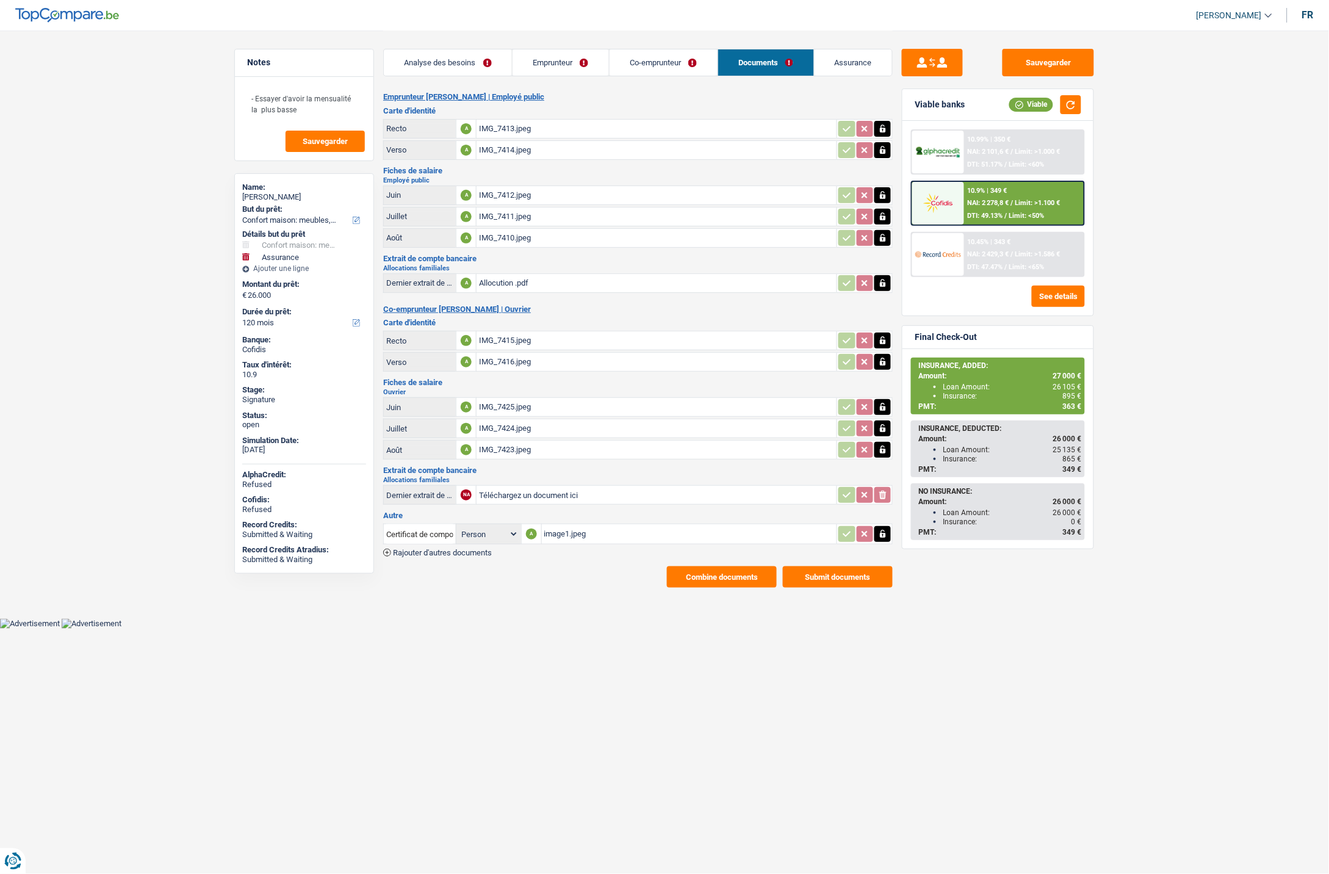
click at [554, 59] on link "Emprunteur" at bounding box center [561, 62] width 96 height 26
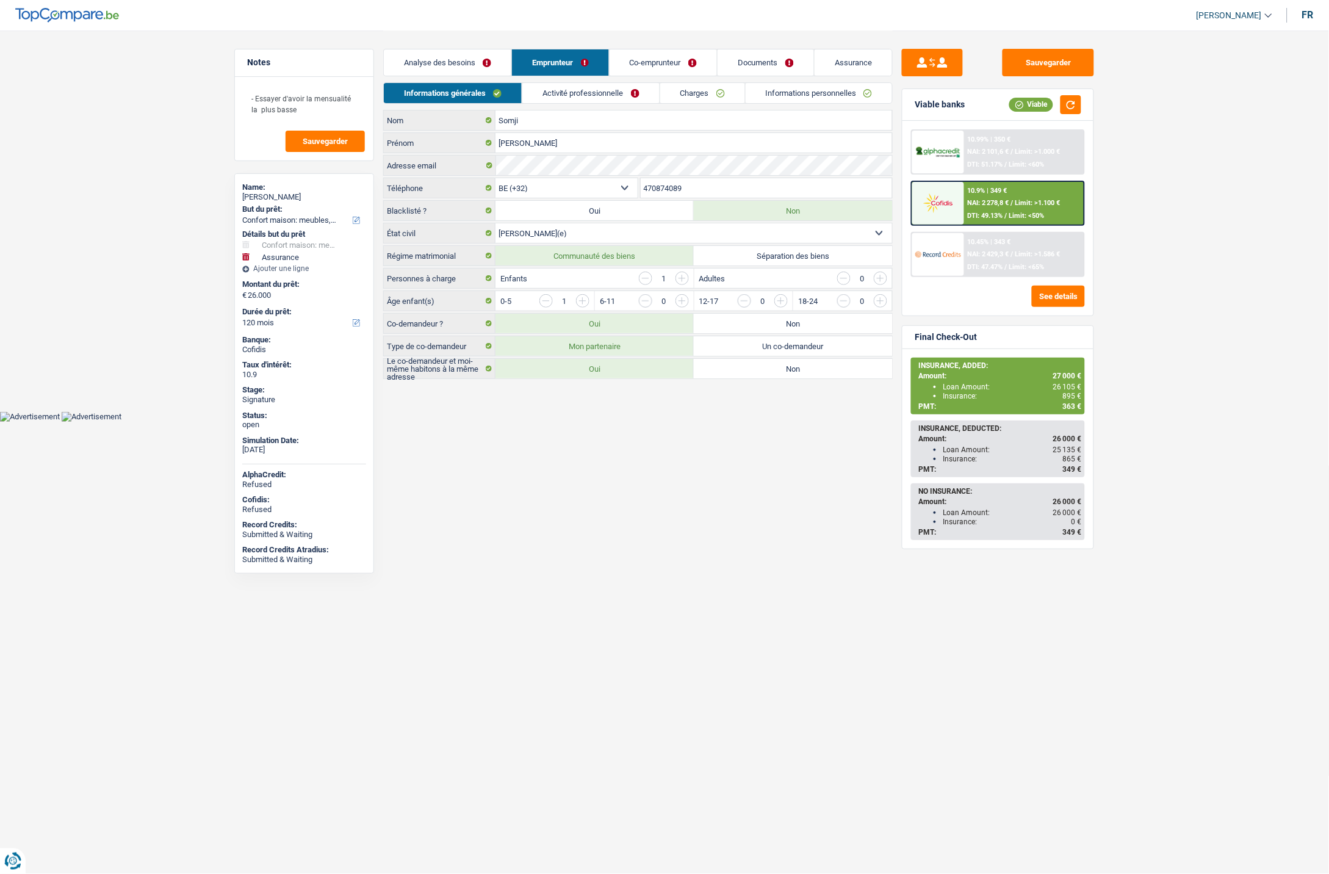
click at [596, 94] on link "Activité professionnelle" at bounding box center [590, 93] width 137 height 20
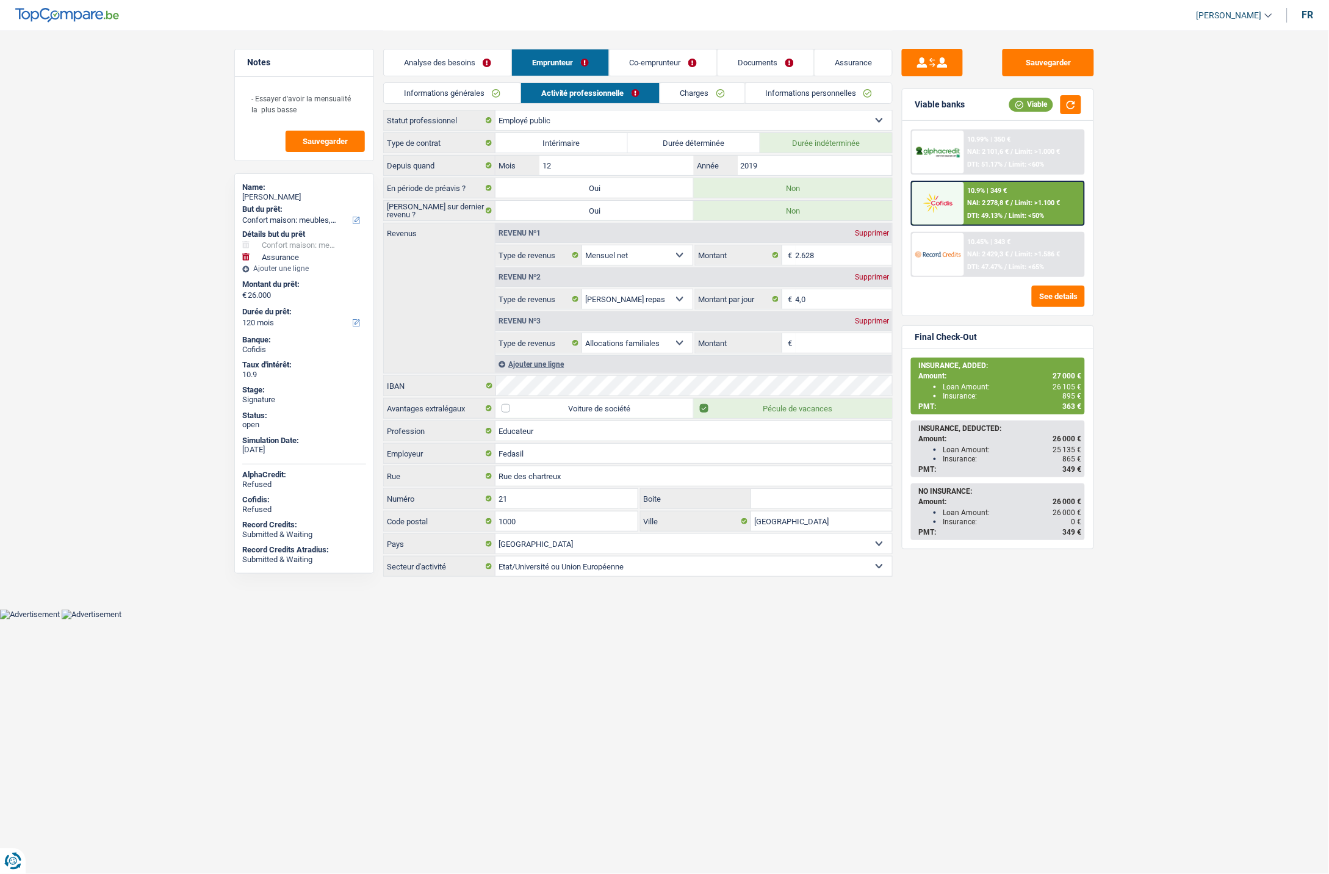
click at [684, 88] on link "Charges" at bounding box center [702, 93] width 85 height 20
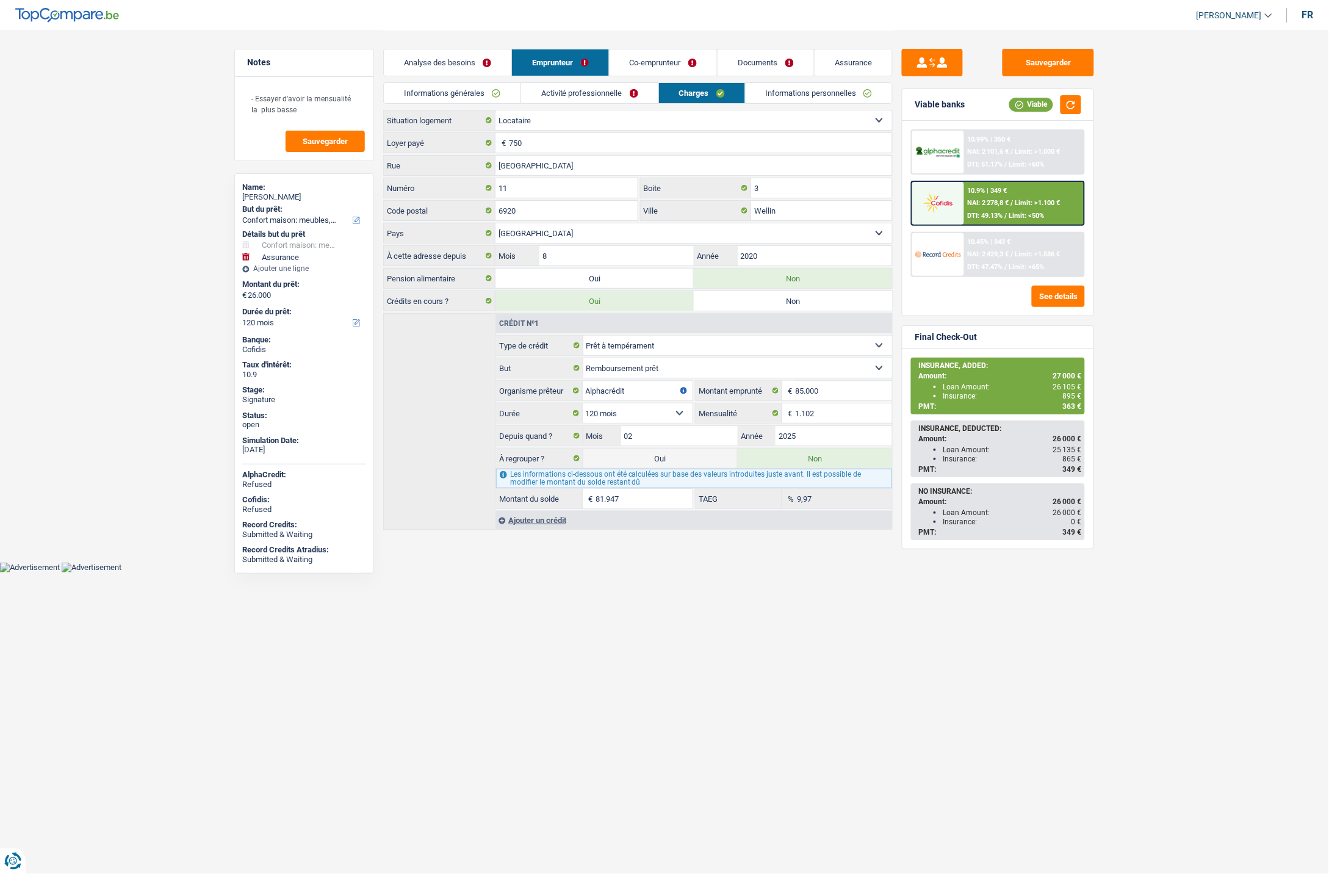
click at [752, 57] on link "Documents" at bounding box center [766, 62] width 96 height 26
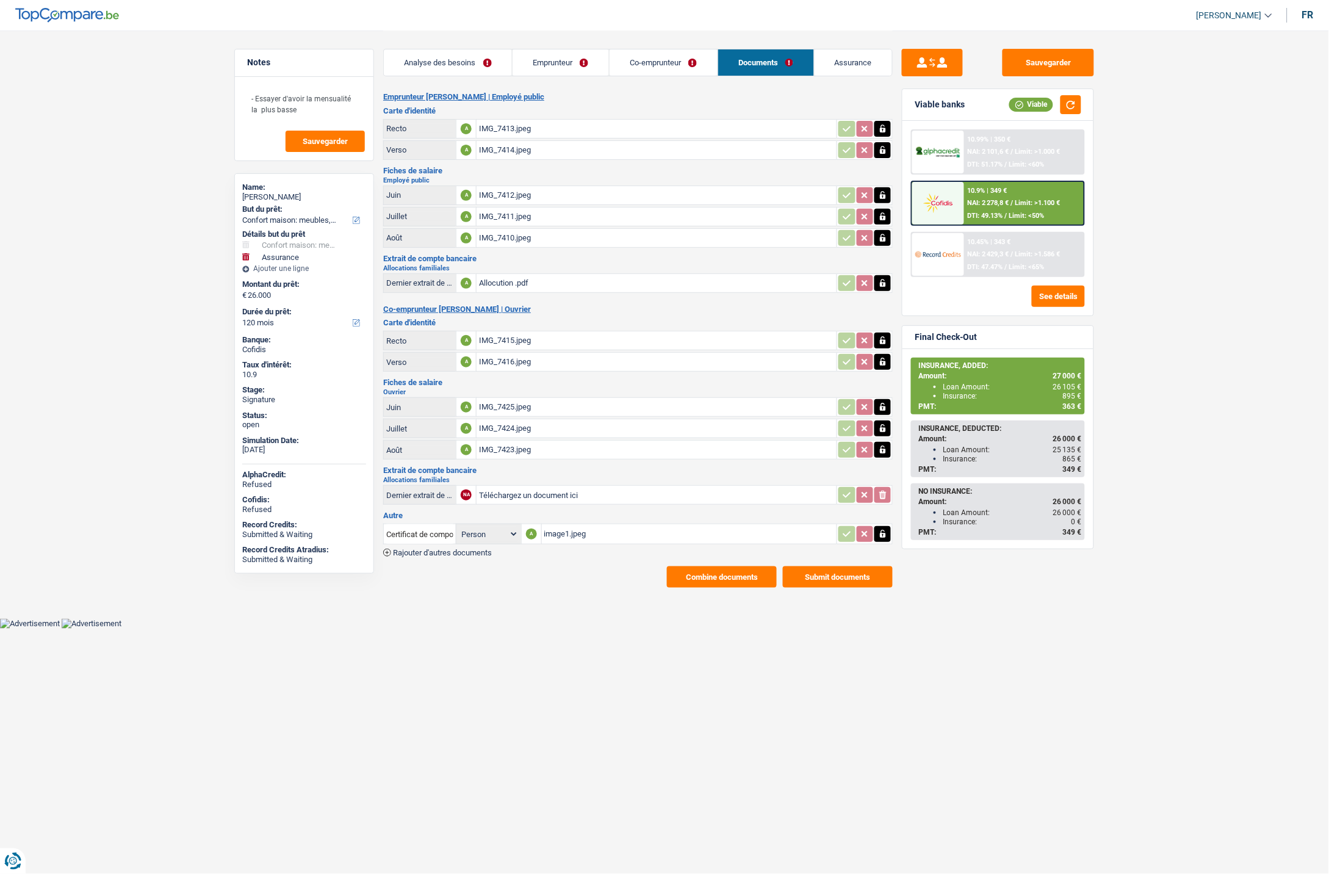
click at [554, 65] on link "Emprunteur" at bounding box center [561, 62] width 96 height 26
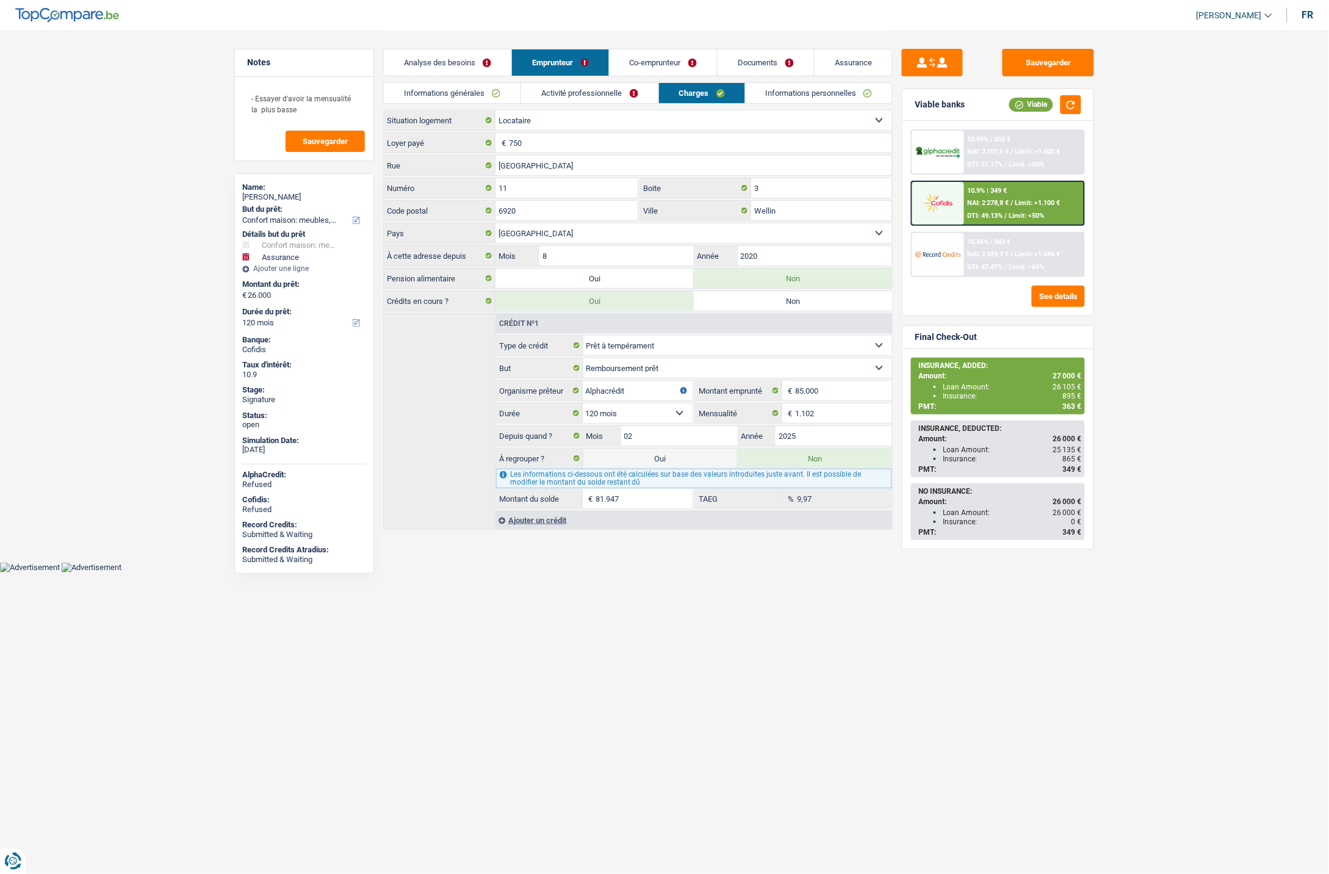
click at [473, 92] on link "Informations générales" at bounding box center [452, 93] width 137 height 20
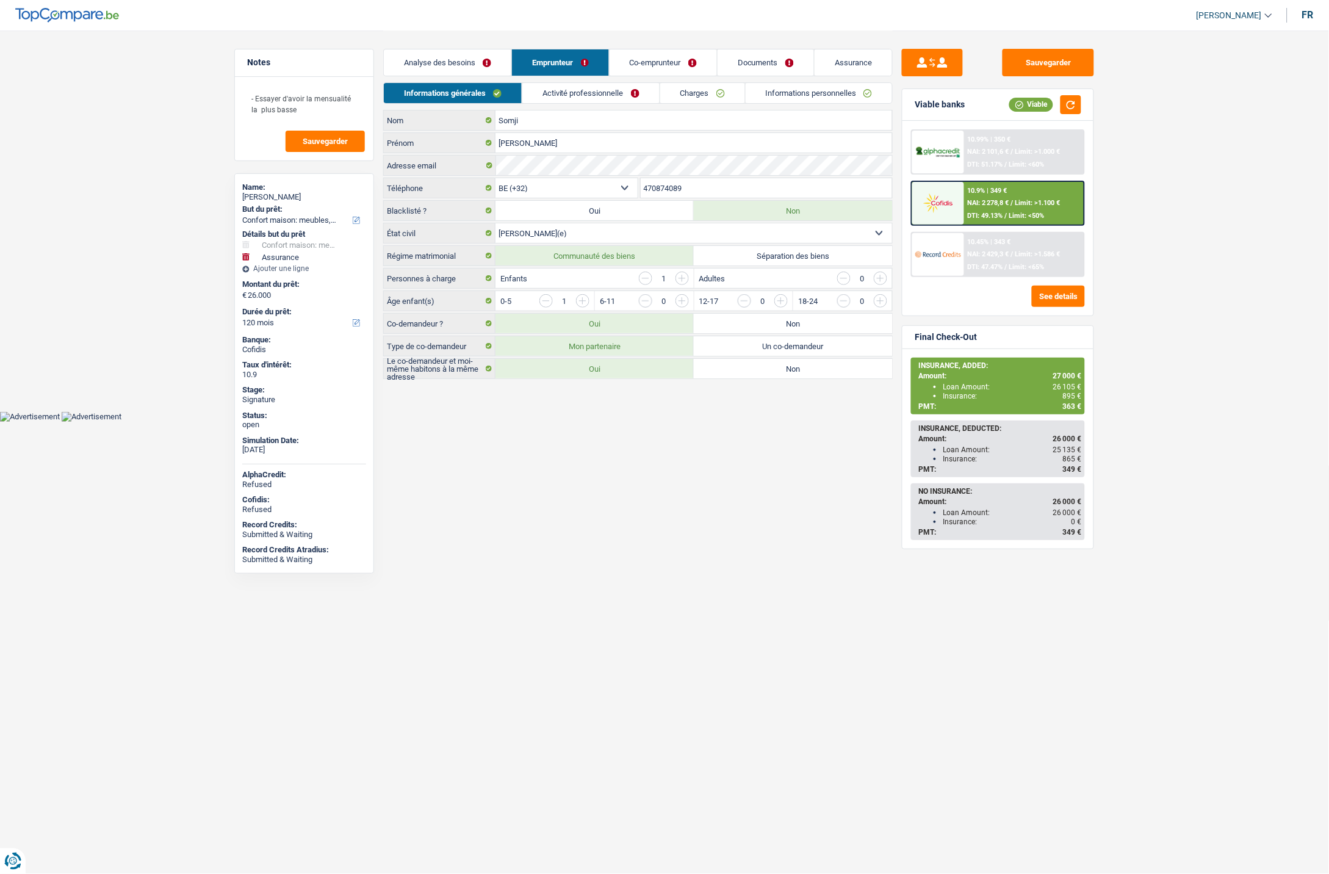
click at [581, 90] on link "Activité professionnelle" at bounding box center [590, 93] width 137 height 20
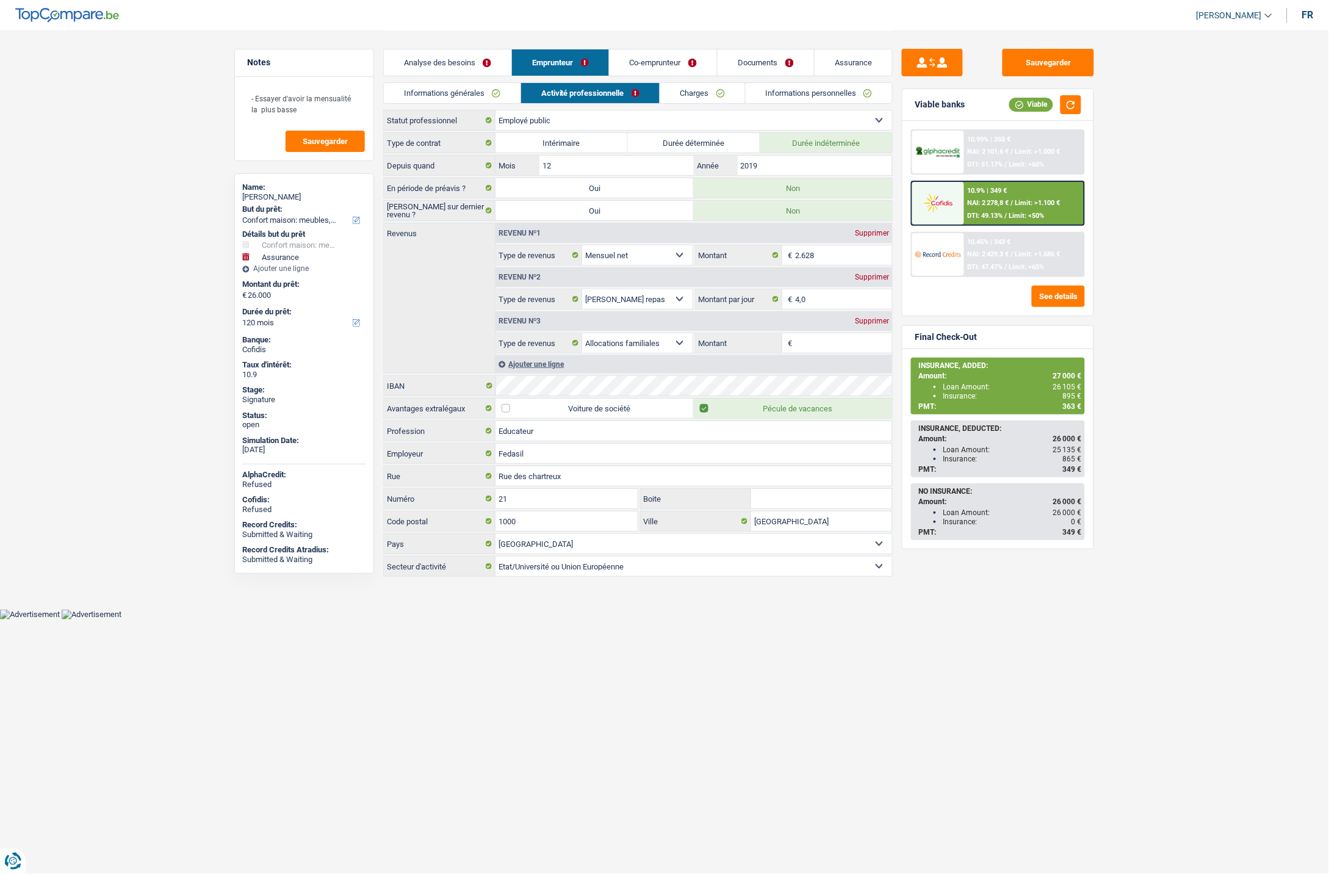
click at [684, 92] on link "Charges" at bounding box center [702, 93] width 85 height 20
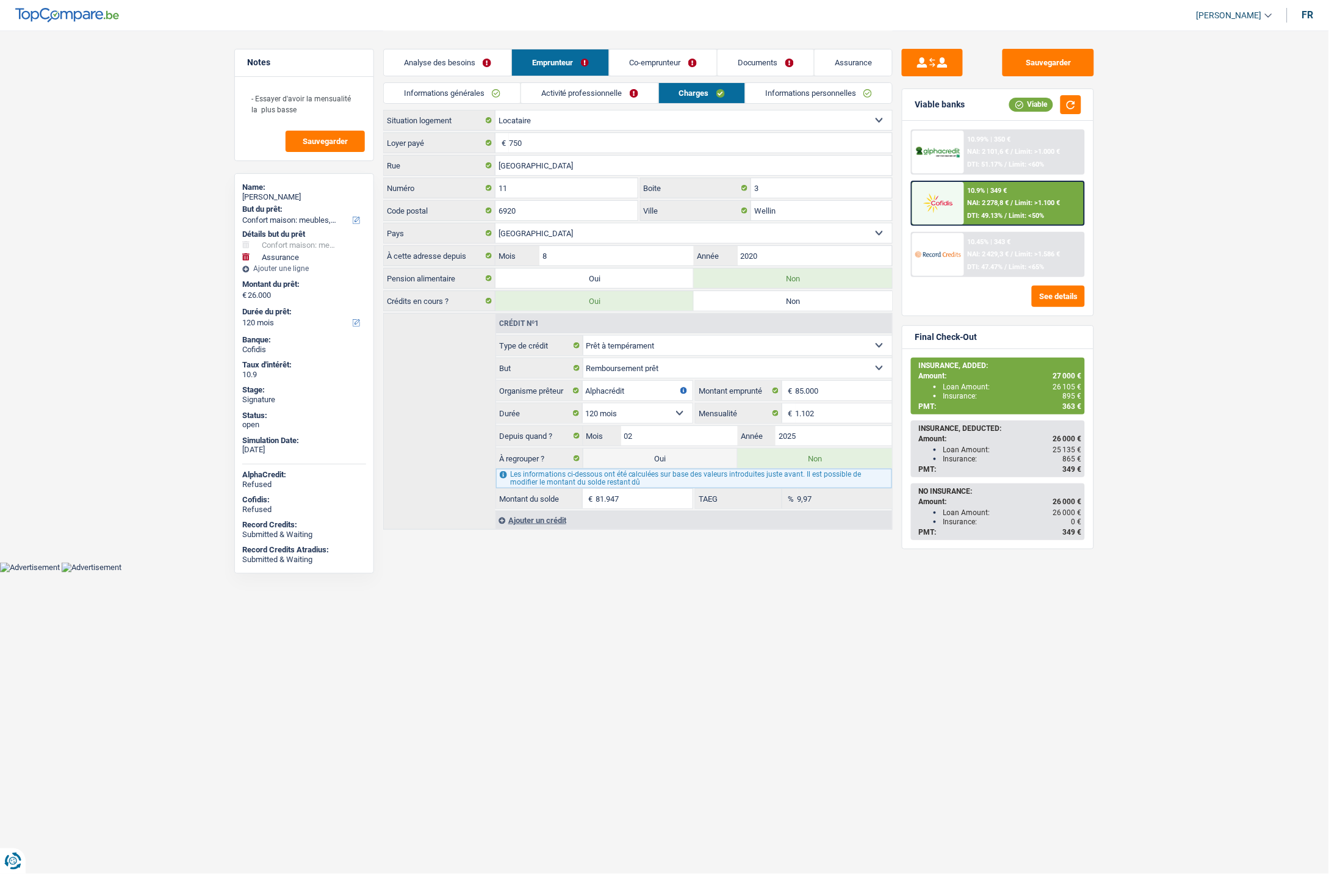
click at [841, 59] on link "Assurance" at bounding box center [853, 62] width 77 height 26
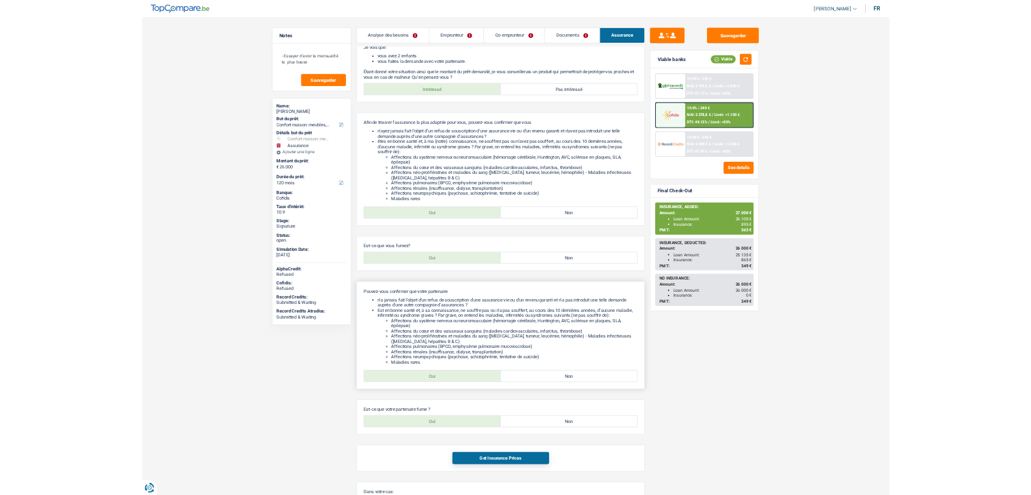
scroll to position [203, 0]
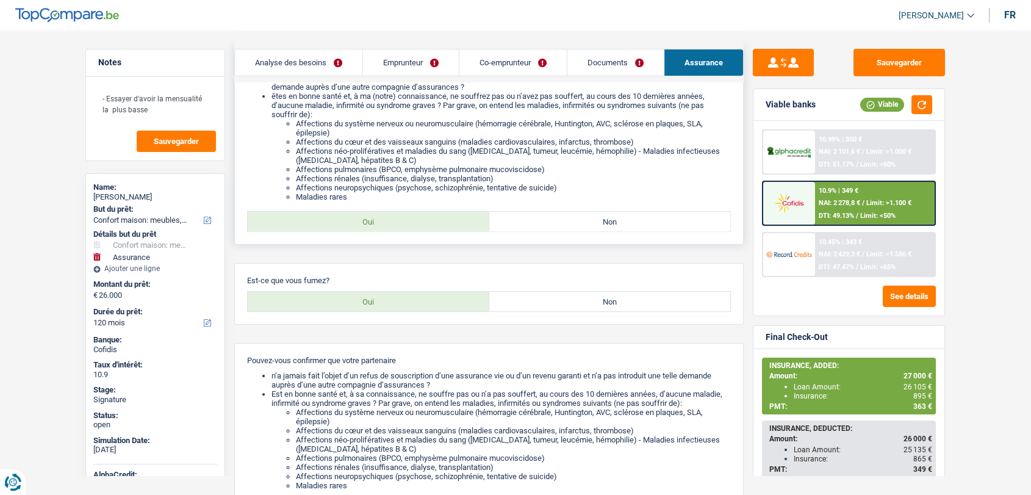
click at [520, 231] on label "Non" at bounding box center [610, 222] width 242 height 20
click at [520, 231] on input "Non" at bounding box center [610, 222] width 242 height 20
radio input "true"
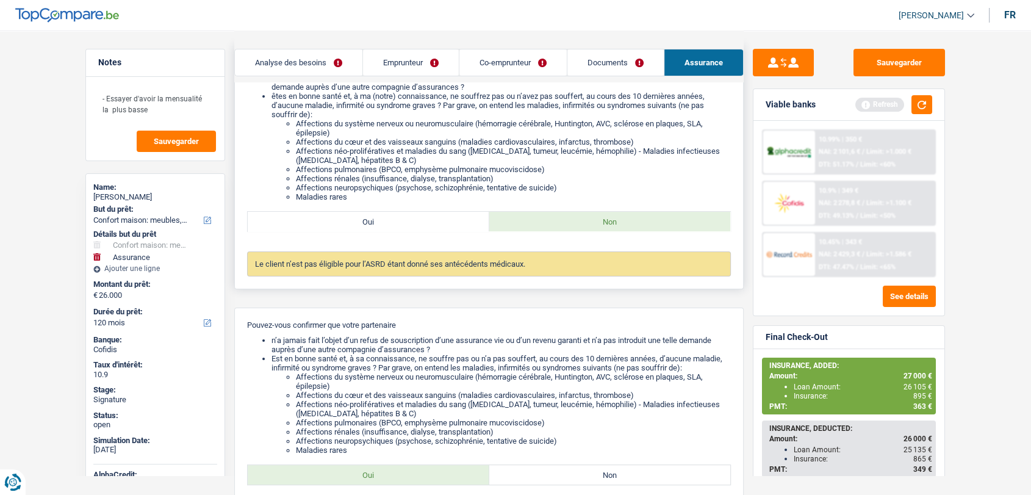
click at [431, 231] on label "Oui" at bounding box center [369, 222] width 242 height 20
click at [431, 231] on input "Oui" at bounding box center [369, 222] width 242 height 20
radio input "true"
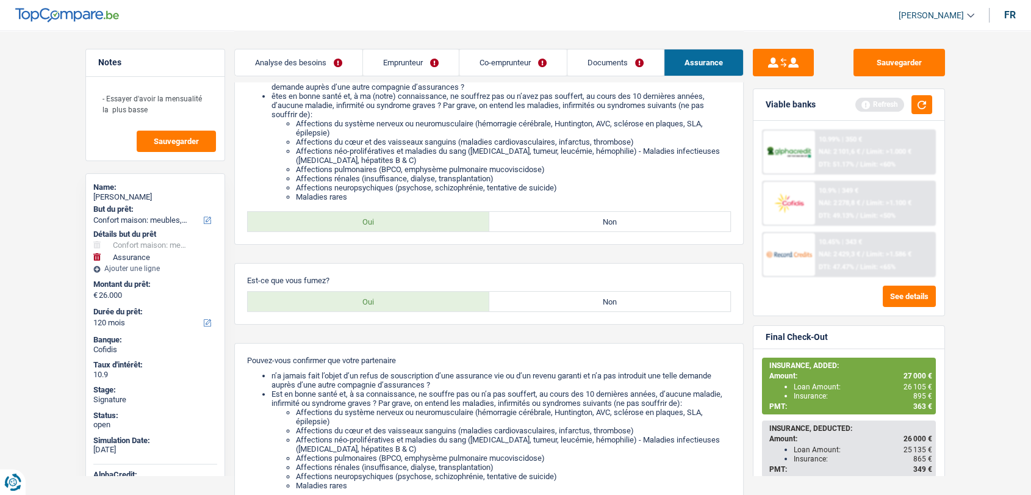
click at [307, 65] on link "Analyse des besoins" at bounding box center [299, 62] width 128 height 26
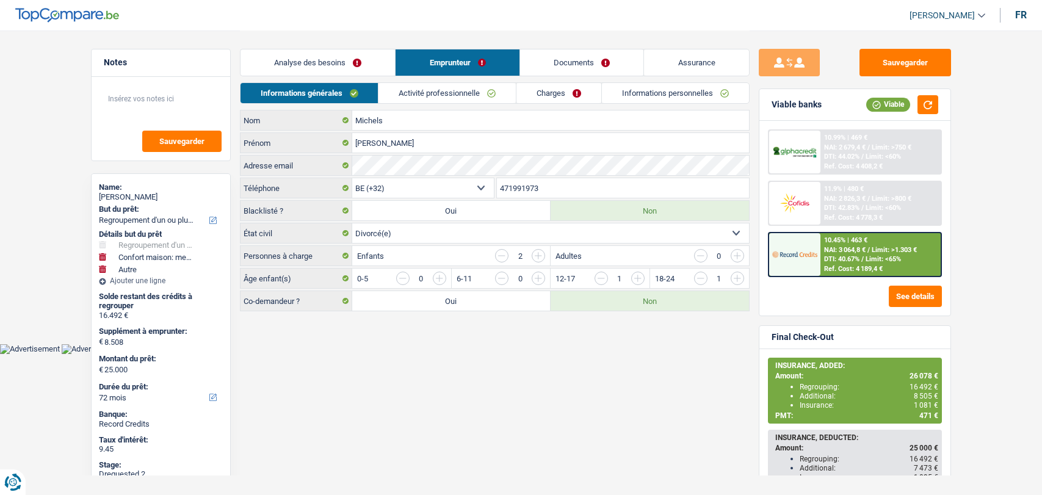
select select "refinancing"
select select "household"
select select "other"
select select "72"
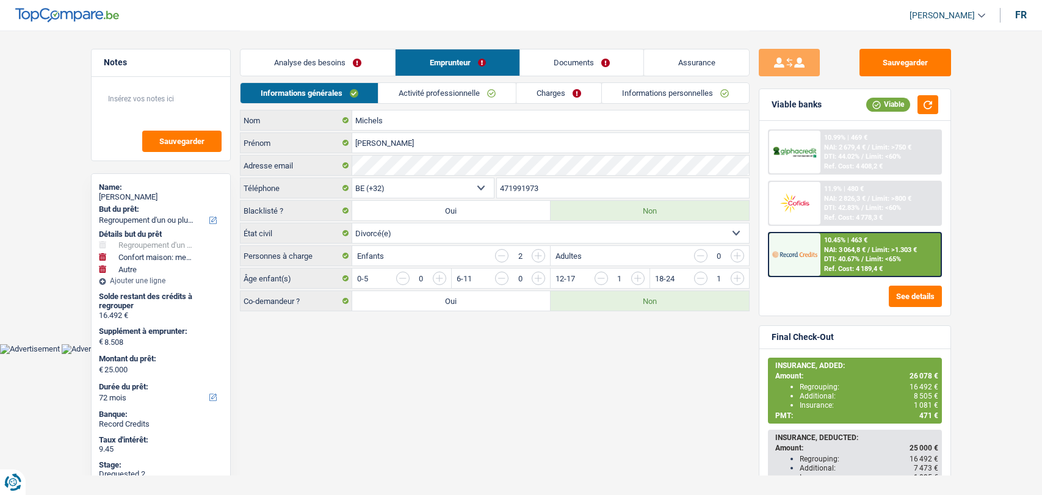
select select "32"
select select "divorced"
click at [480, 345] on body "Vous avez le contrôle de vos données Nous utilisons des cookies, tout comme nos…" at bounding box center [521, 177] width 1042 height 354
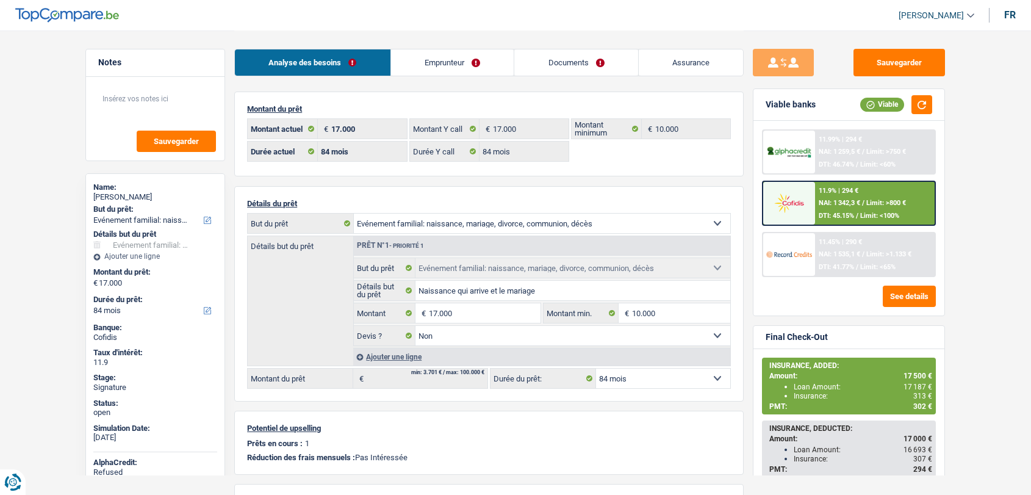
select select "familyEvent"
select select "84"
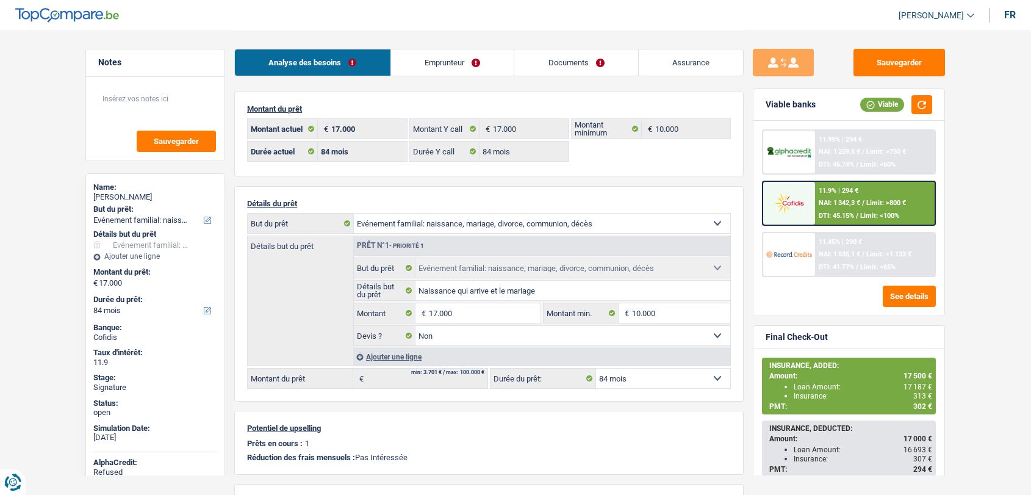
select select "familyEvent"
select select "false"
select select "84"
click at [453, 65] on link "Emprunteur" at bounding box center [452, 62] width 123 height 26
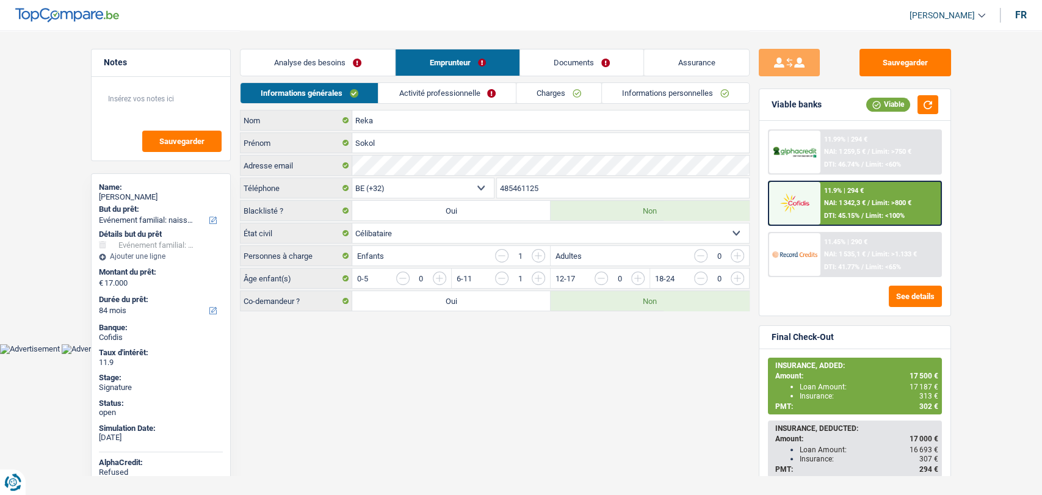
click at [534, 90] on link "Charges" at bounding box center [558, 93] width 85 height 20
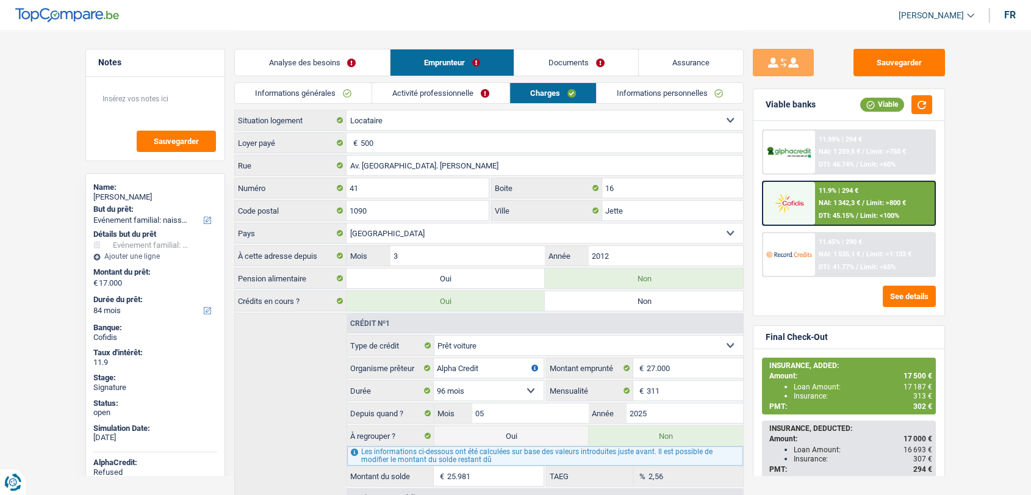
scroll to position [52, 0]
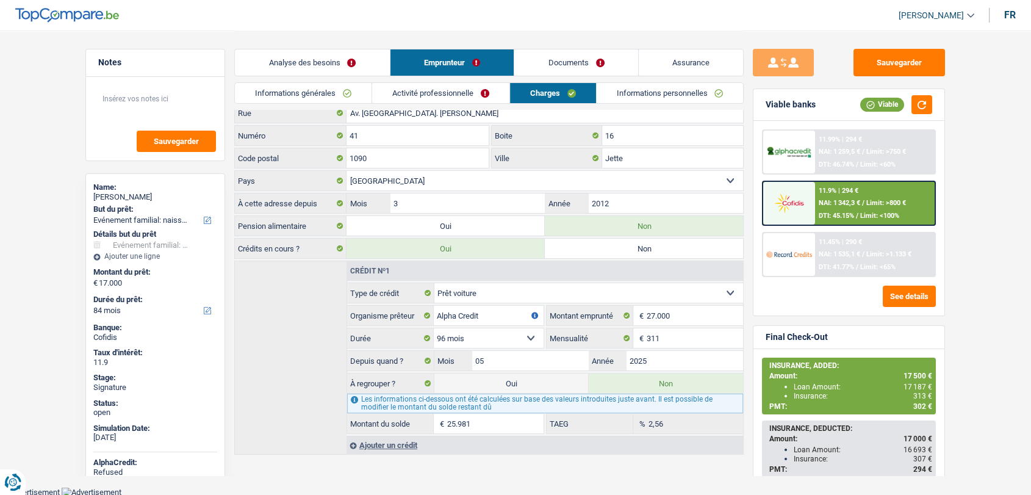
click at [573, 58] on link "Documents" at bounding box center [576, 62] width 124 height 26
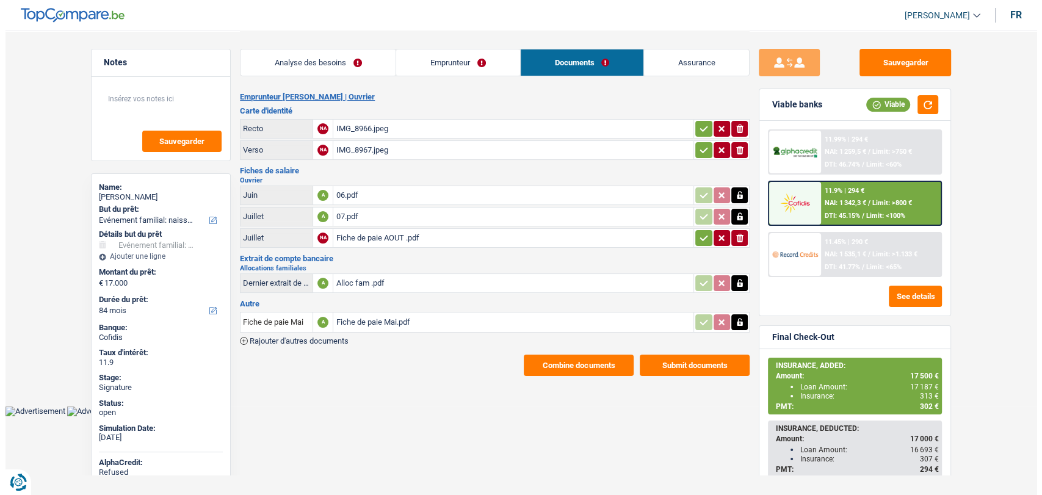
scroll to position [0, 0]
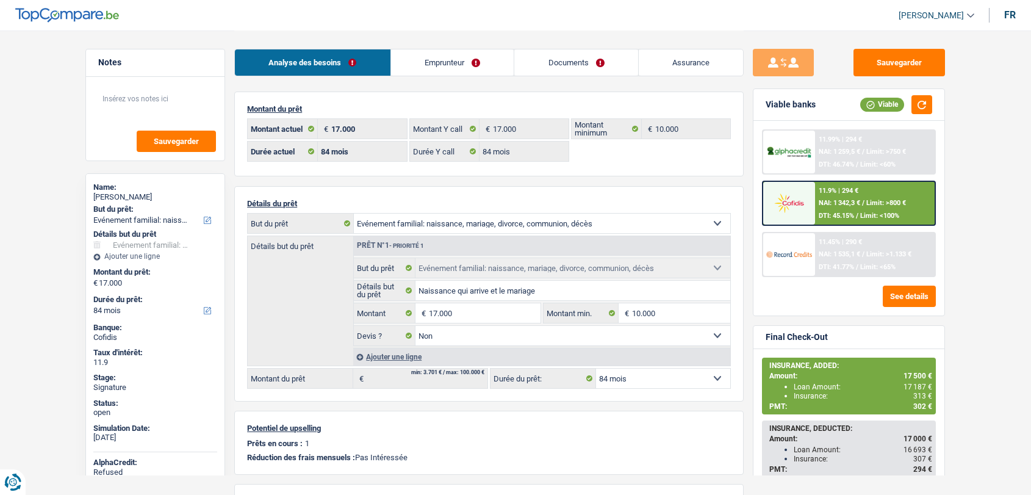
select select "familyEvent"
select select "84"
click at [558, 65] on link "Documents" at bounding box center [576, 62] width 124 height 26
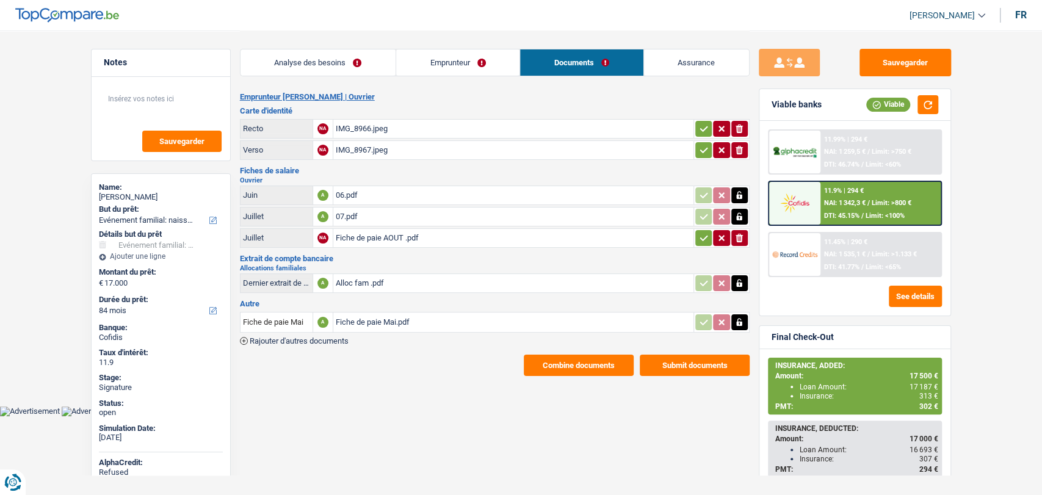
click at [342, 212] on div "07.pdf" at bounding box center [513, 216] width 355 height 18
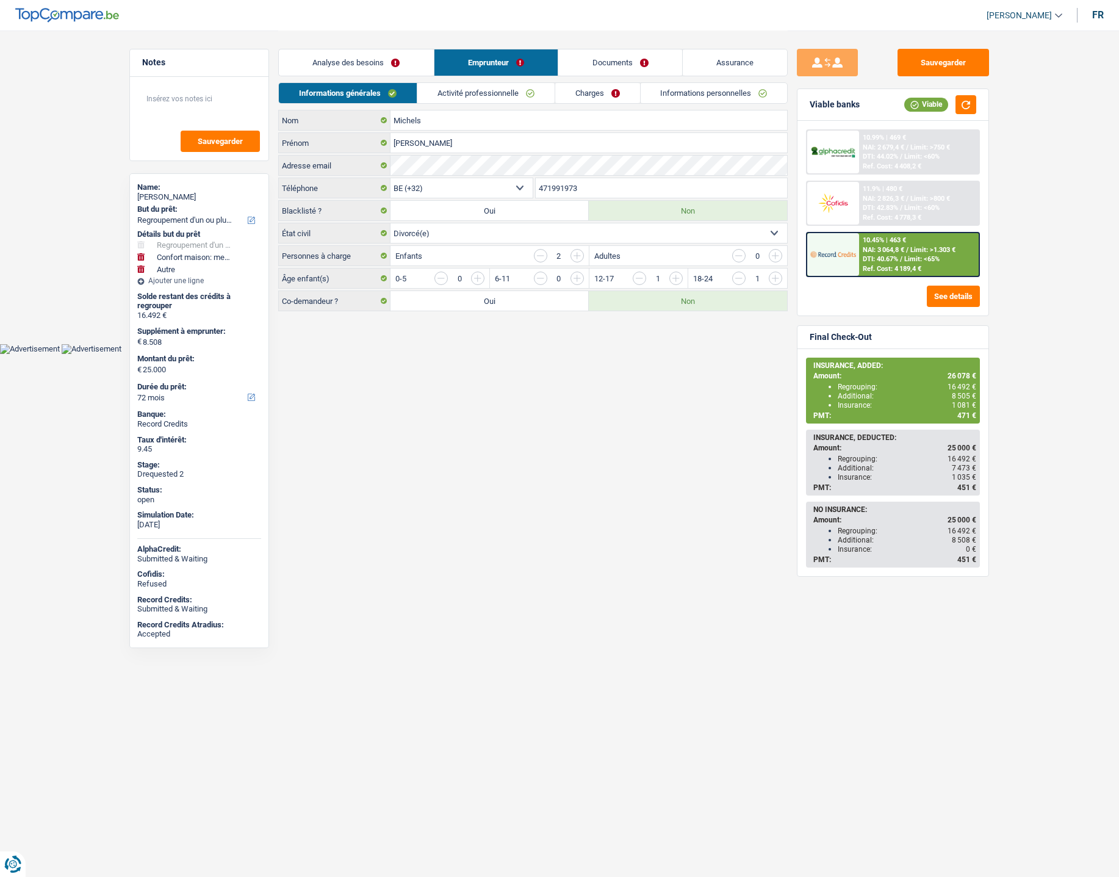
select select "refinancing"
select select "household"
select select "other"
select select "72"
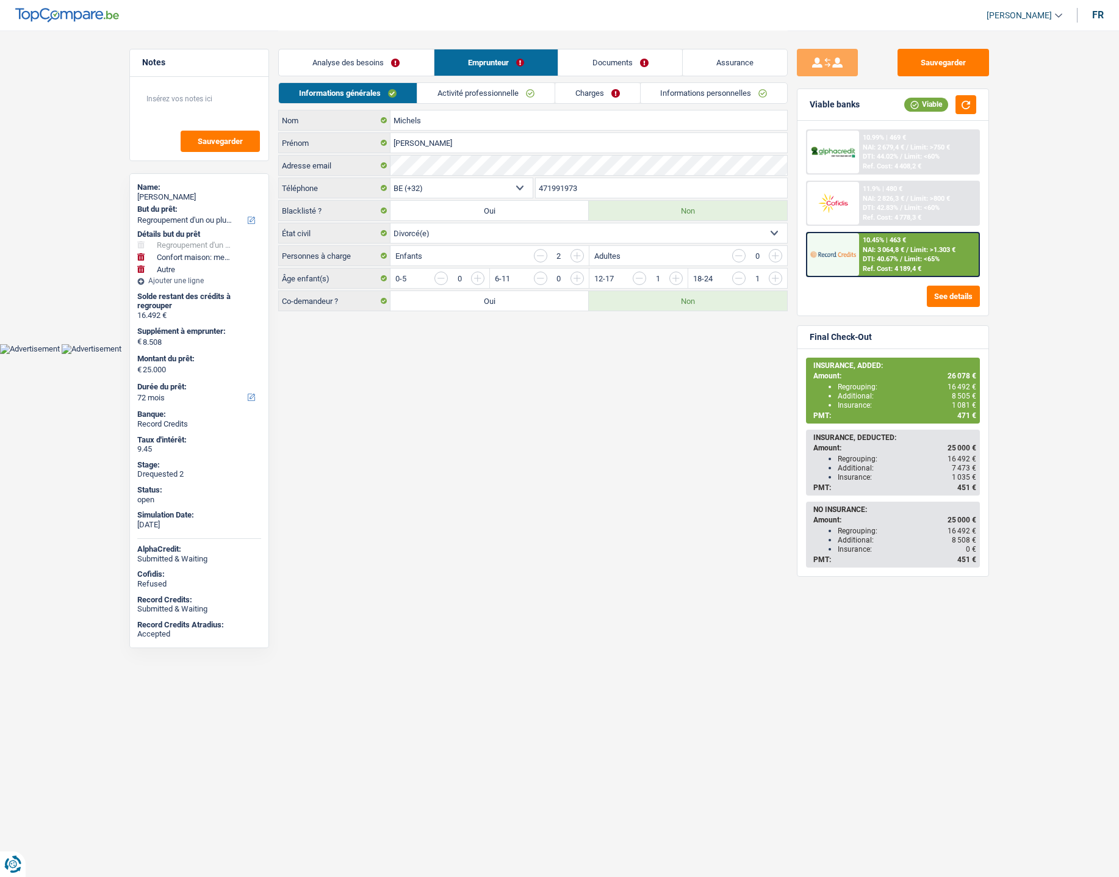
select select "32"
select select "divorced"
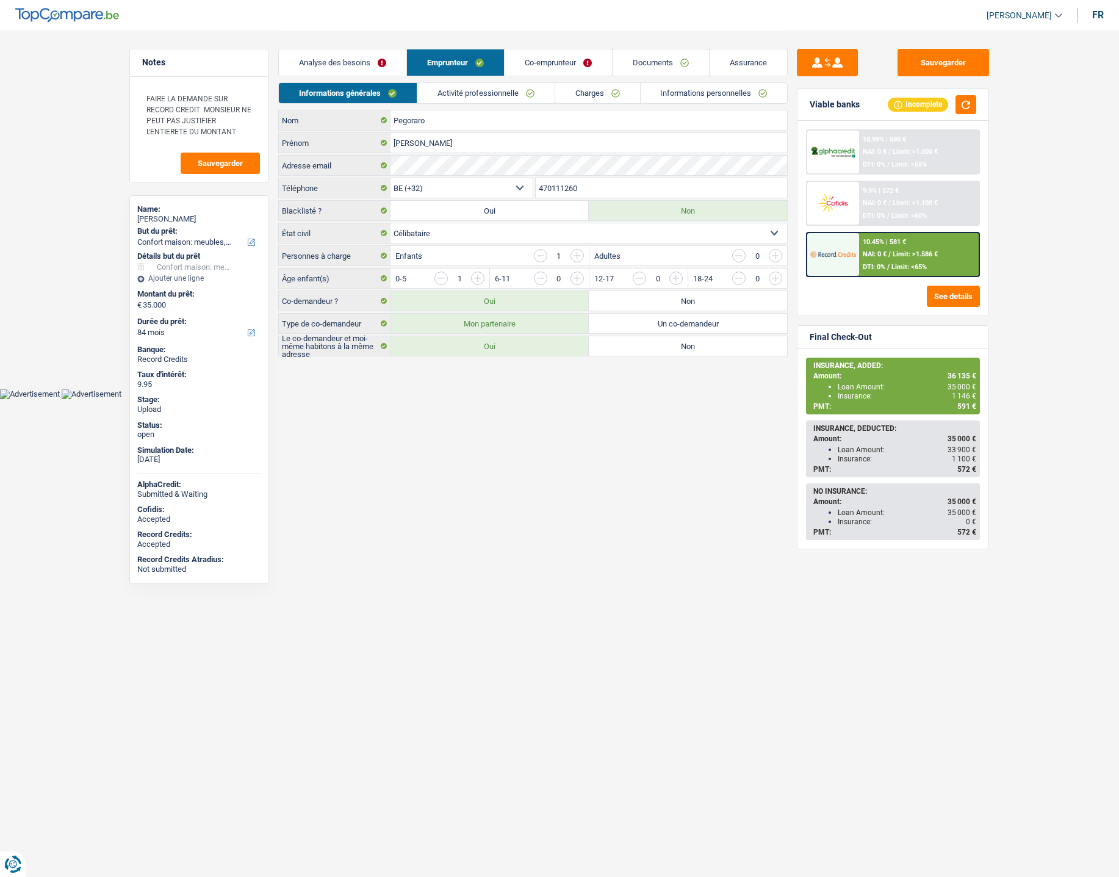
select select "household"
select select "84"
select select "ownerWithMortgage"
select select "BE"
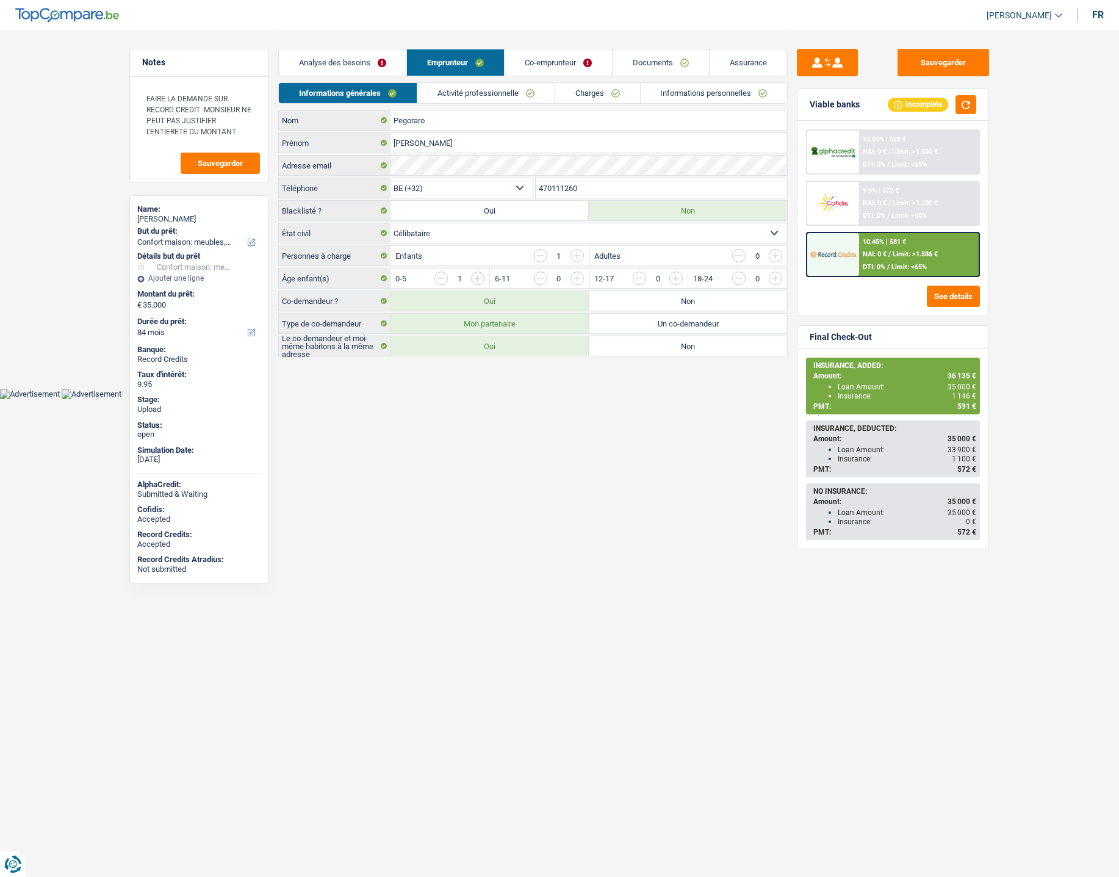
select select "mortgage"
select select "300"
select select "32"
select select "single"
drag, startPoint x: 0, startPoint y: 0, endPoint x: 541, endPoint y: 61, distance: 544.0
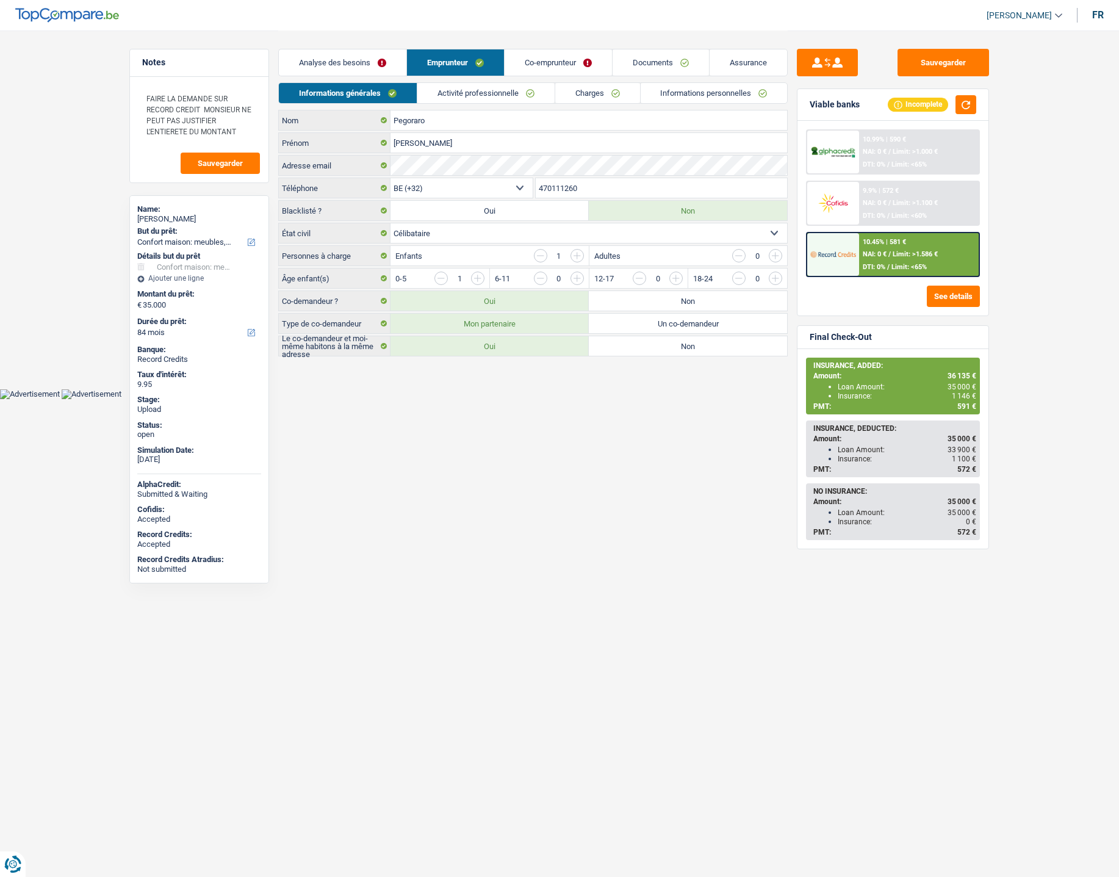
click at [541, 61] on link "Co-emprunteur" at bounding box center [558, 62] width 107 height 26
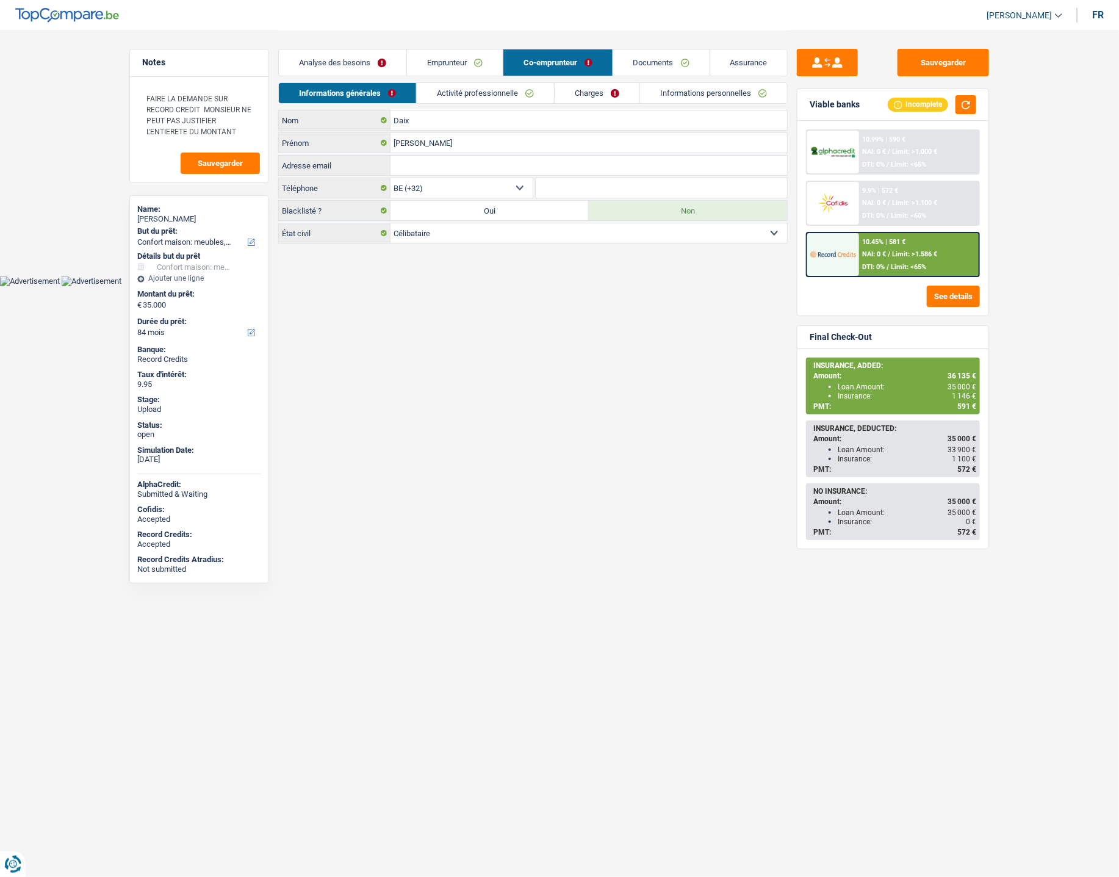
click at [477, 61] on link "Emprunteur" at bounding box center [455, 62] width 96 height 26
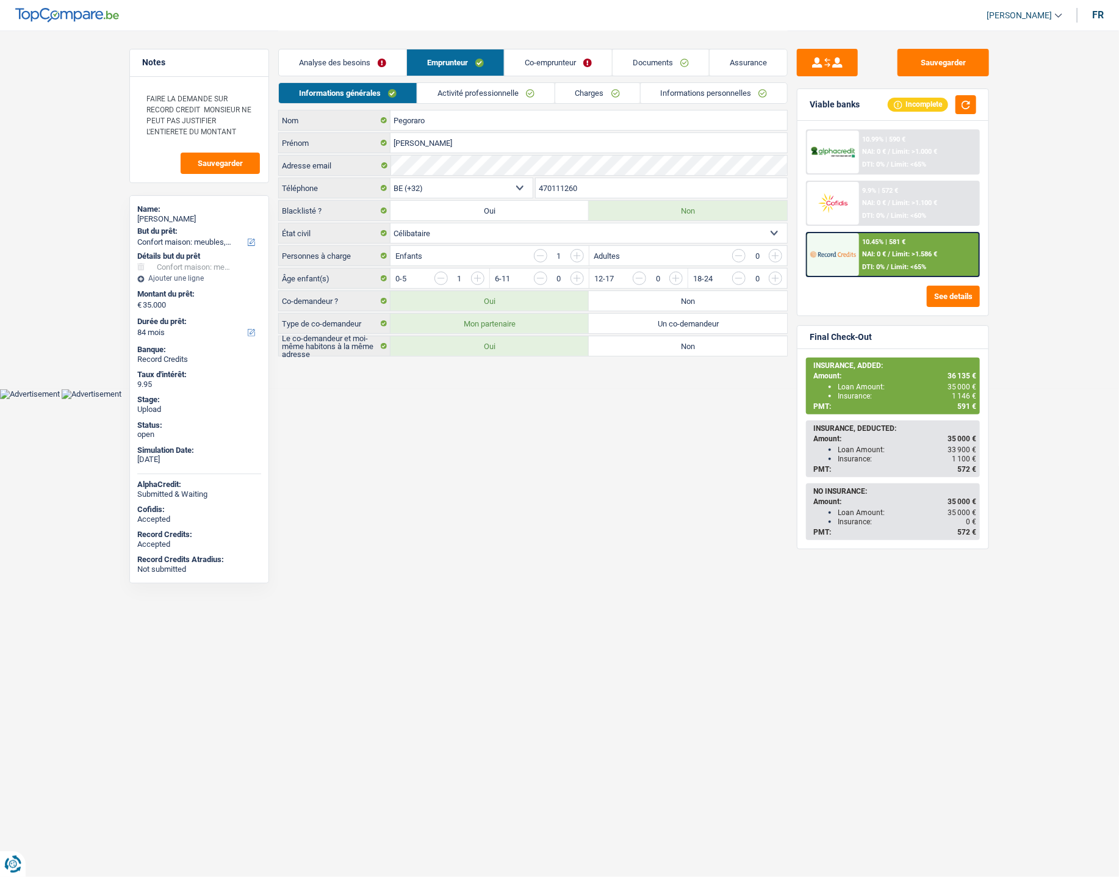
click at [455, 95] on link "Activité professionnelle" at bounding box center [485, 93] width 137 height 20
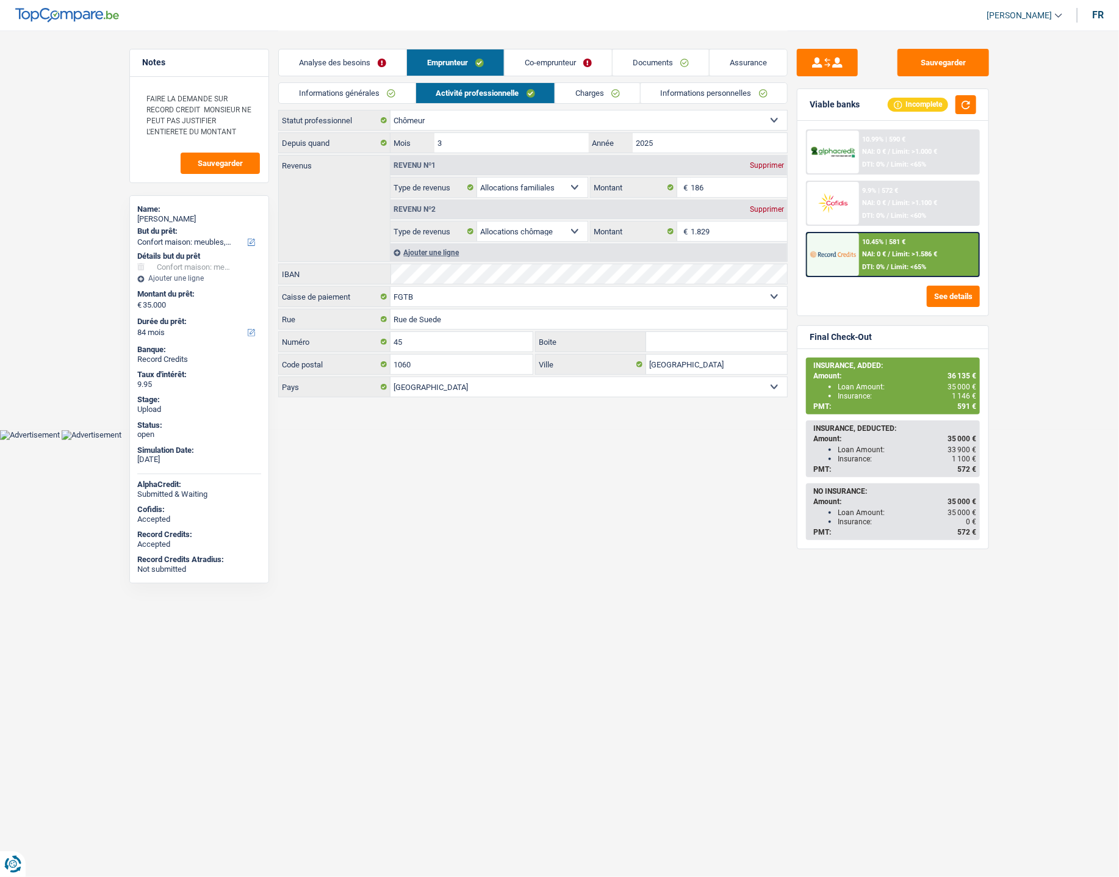
click at [601, 92] on link "Charges" at bounding box center [597, 93] width 85 height 20
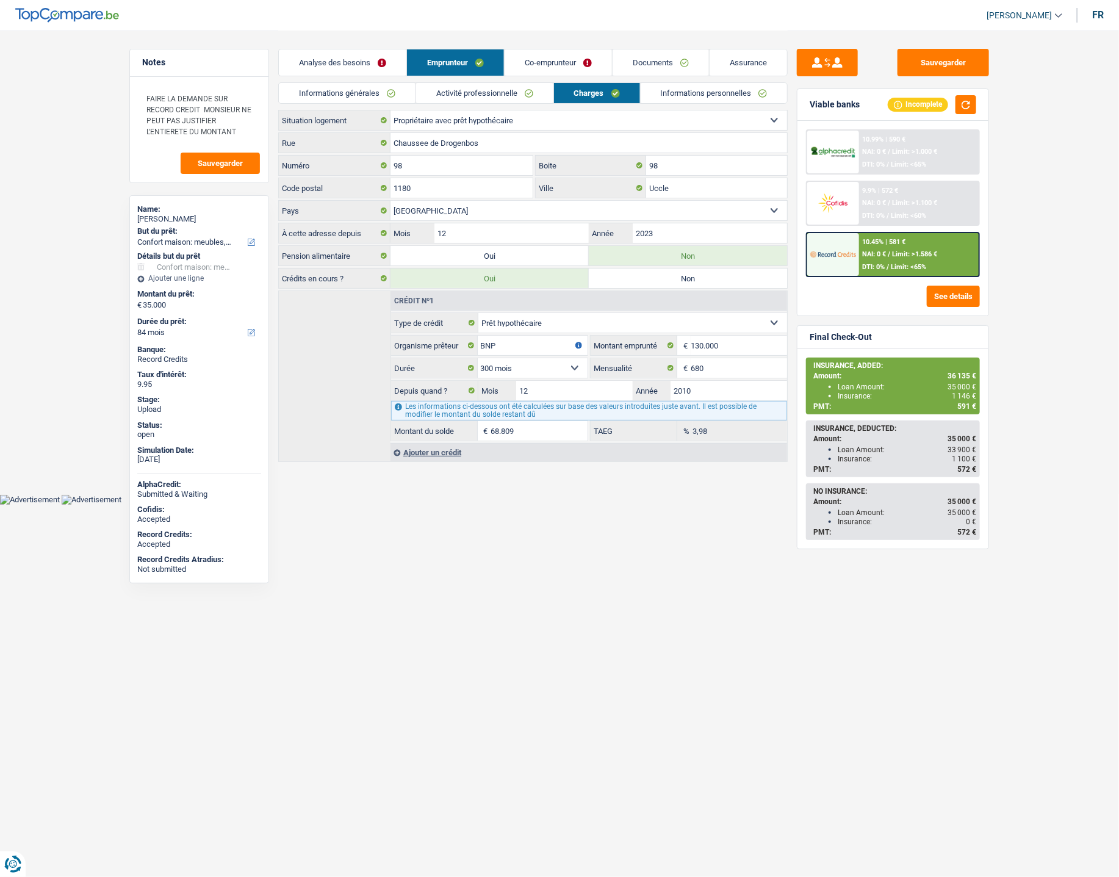
click at [586, 505] on html "Vous avez le contrôle de vos données Nous utilisons des cookies, tout comme nos…" at bounding box center [559, 252] width 1119 height 505
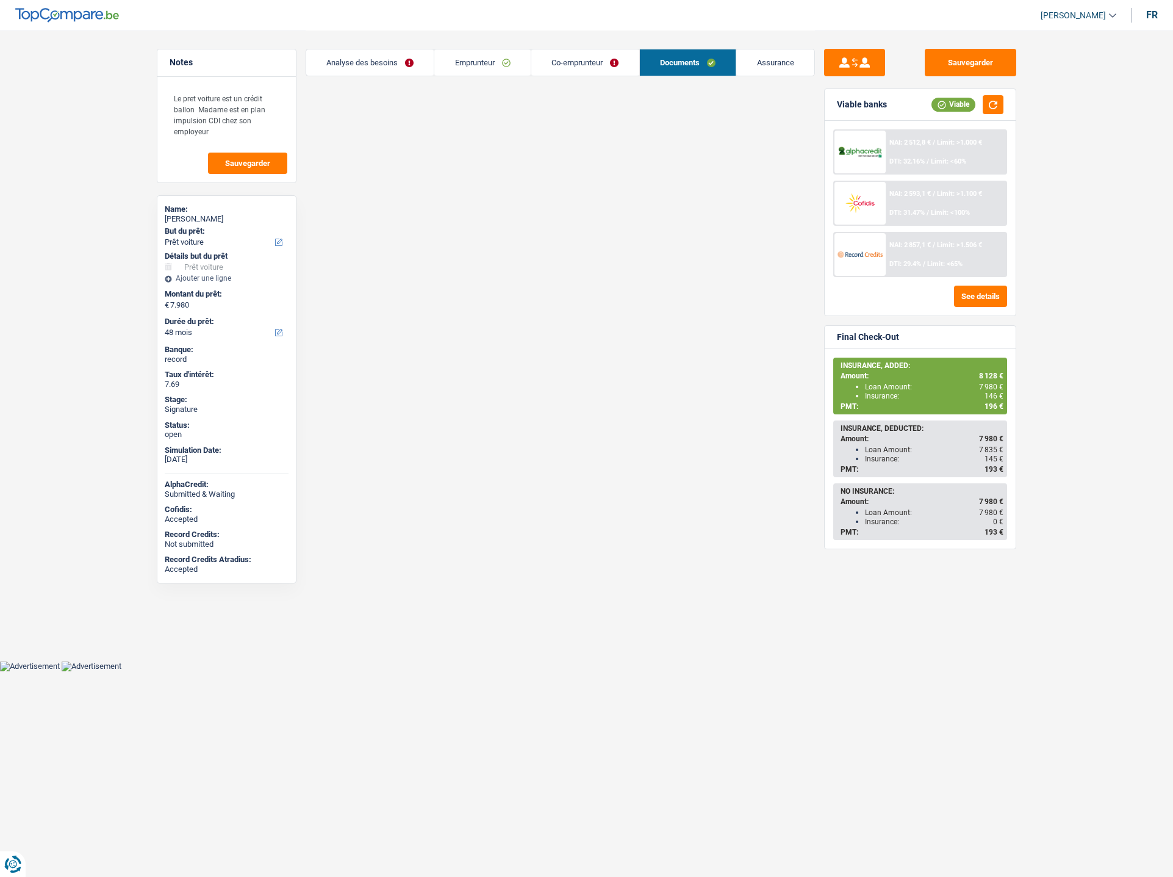
select select "car"
select select "48"
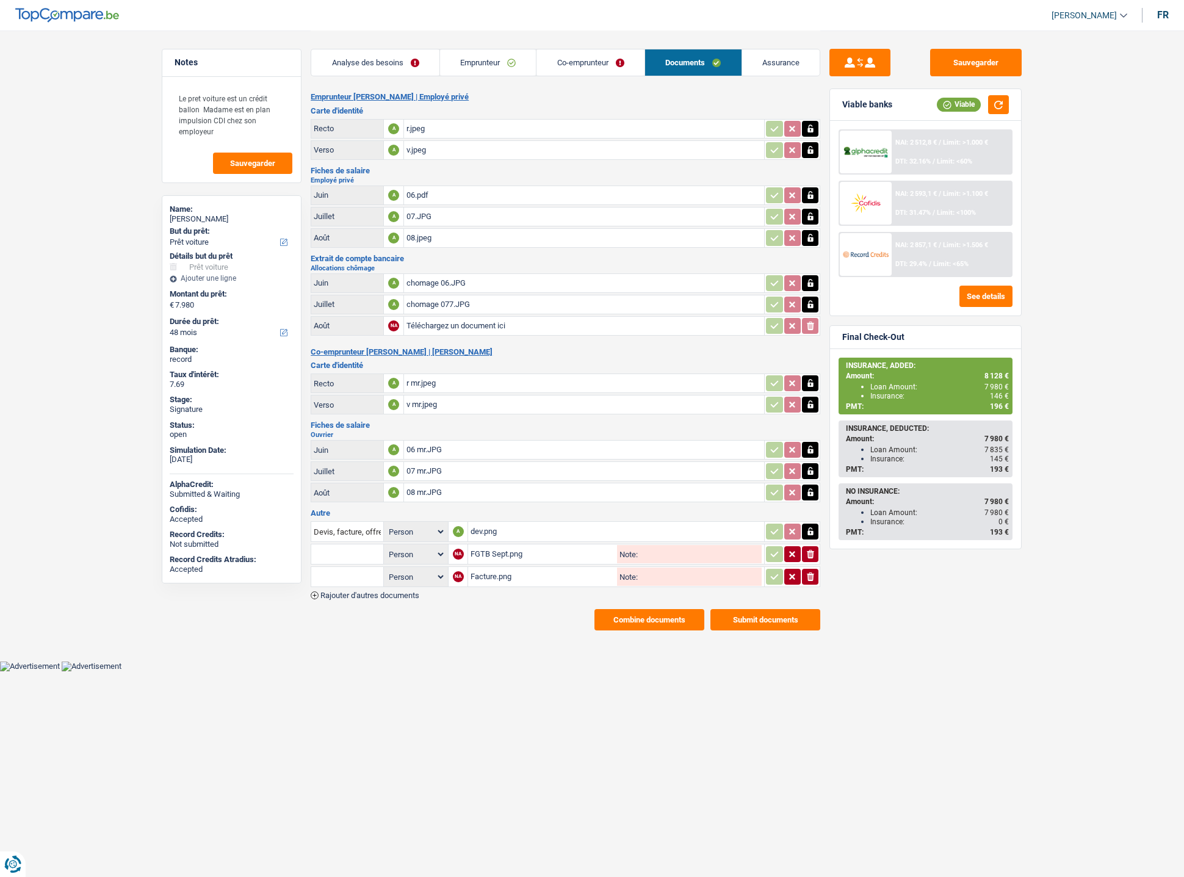
click at [477, 567] on div "Facture.png" at bounding box center [542, 576] width 144 height 18
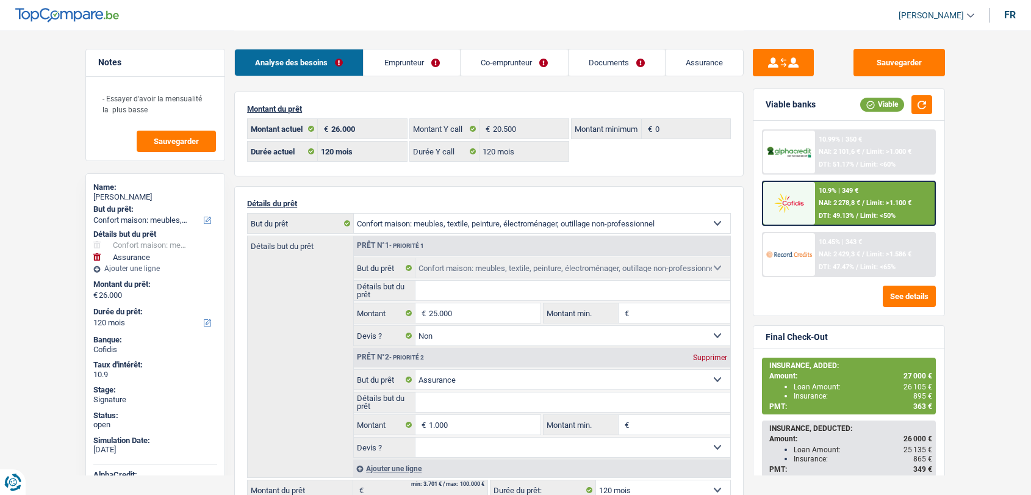
select select "household"
select select "insurance"
select select "120"
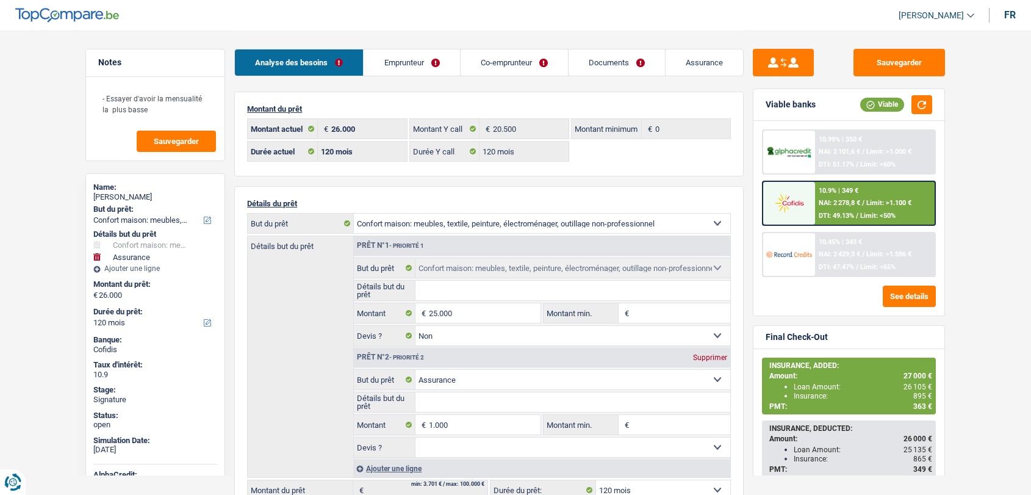
select select "120"
select select "household"
select select "false"
select select "insurance"
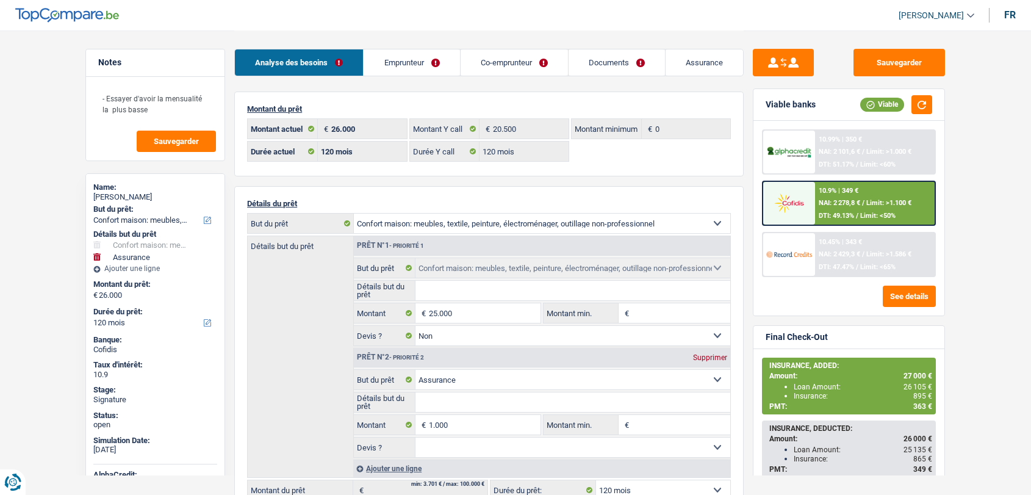
select select "120"
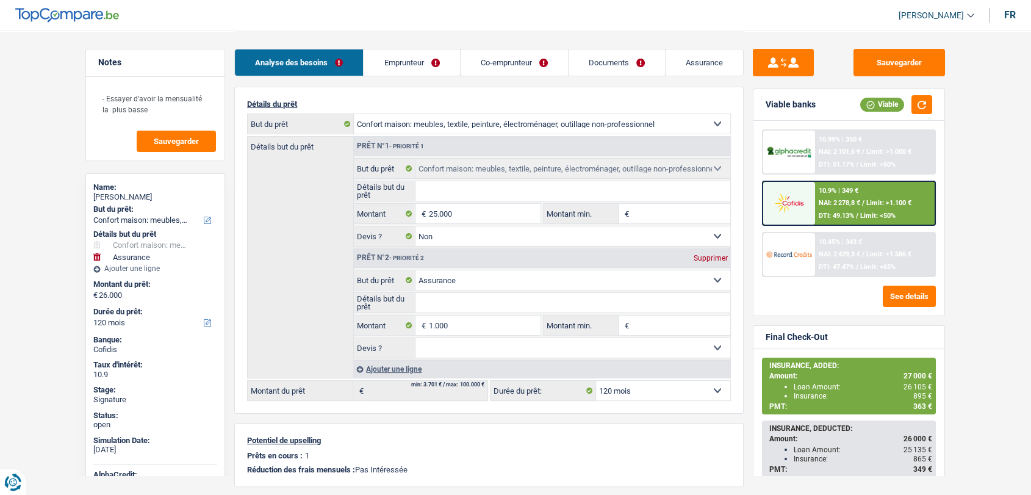
click at [419, 63] on link "Emprunteur" at bounding box center [412, 62] width 96 height 26
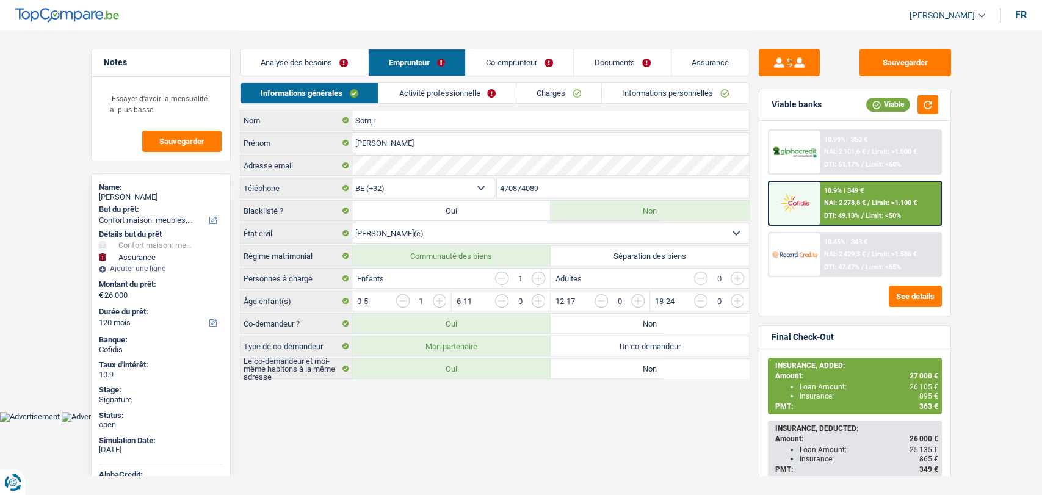
click at [306, 65] on link "Analyse des besoins" at bounding box center [304, 62] width 128 height 26
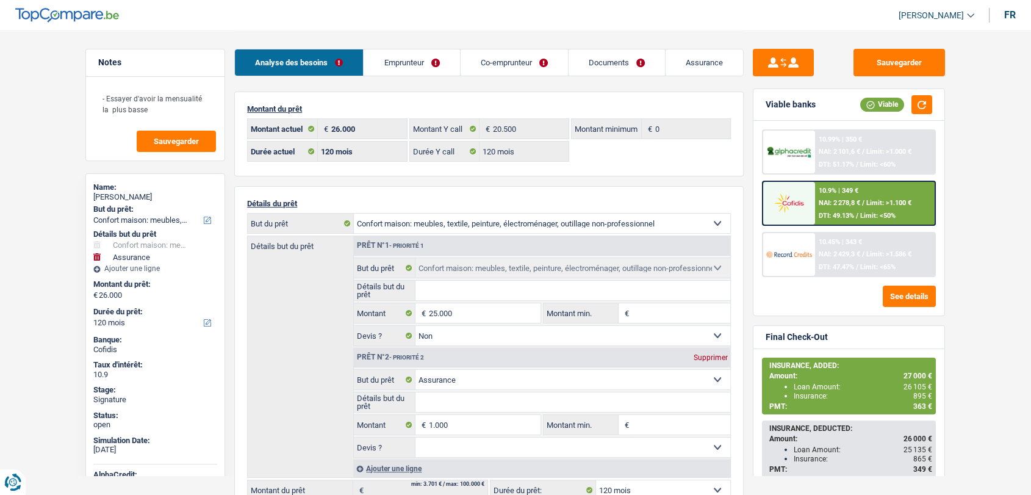
click at [306, 65] on link "Analyse des besoins" at bounding box center [299, 62] width 128 height 26
